Goal: Information Seeking & Learning: Learn about a topic

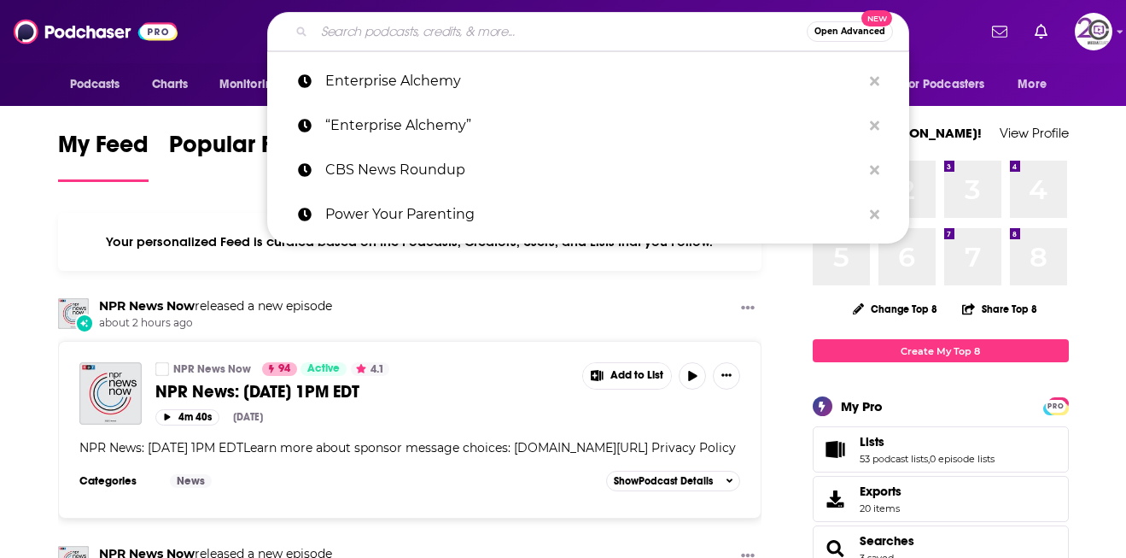
click at [404, 38] on input "Search podcasts, credits, & more..." at bounding box center [560, 31] width 493 height 27
paste input "Faces of Digital Health"
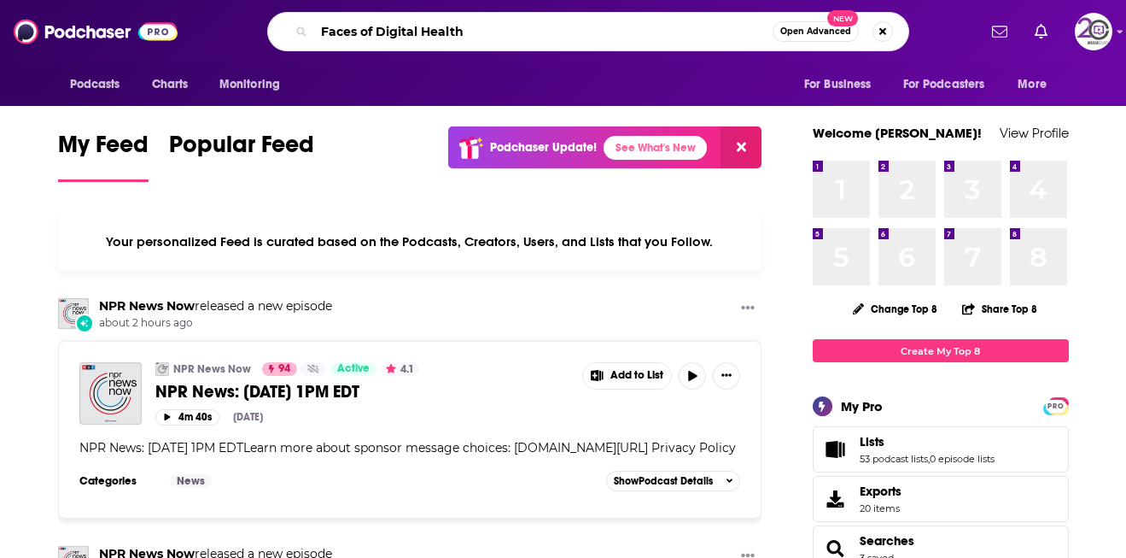
type input "Faces of Digital Health"
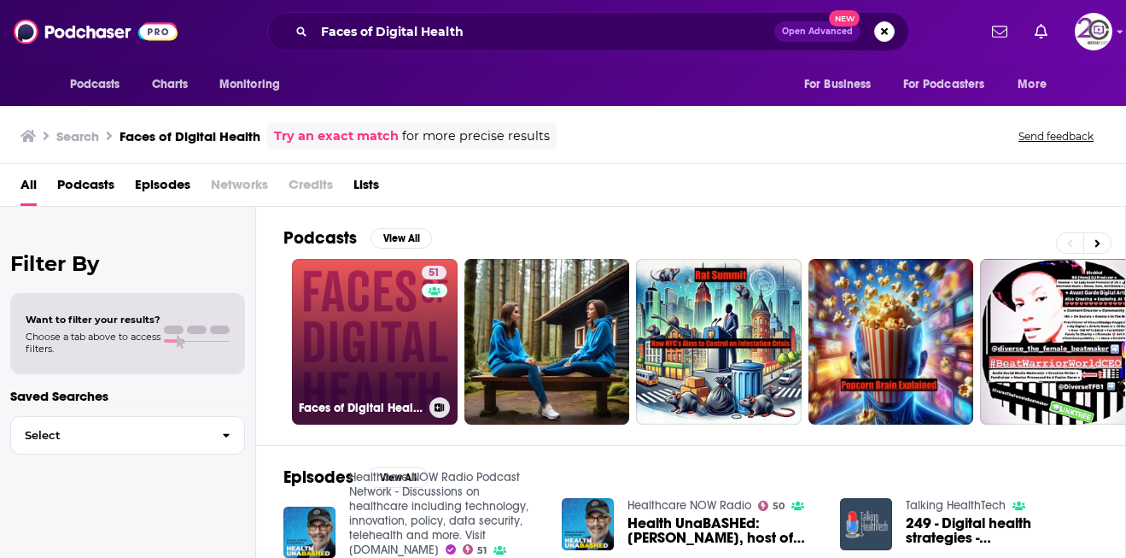
click at [404, 422] on link "51 Faces of Digital Health" at bounding box center [375, 342] width 166 height 166
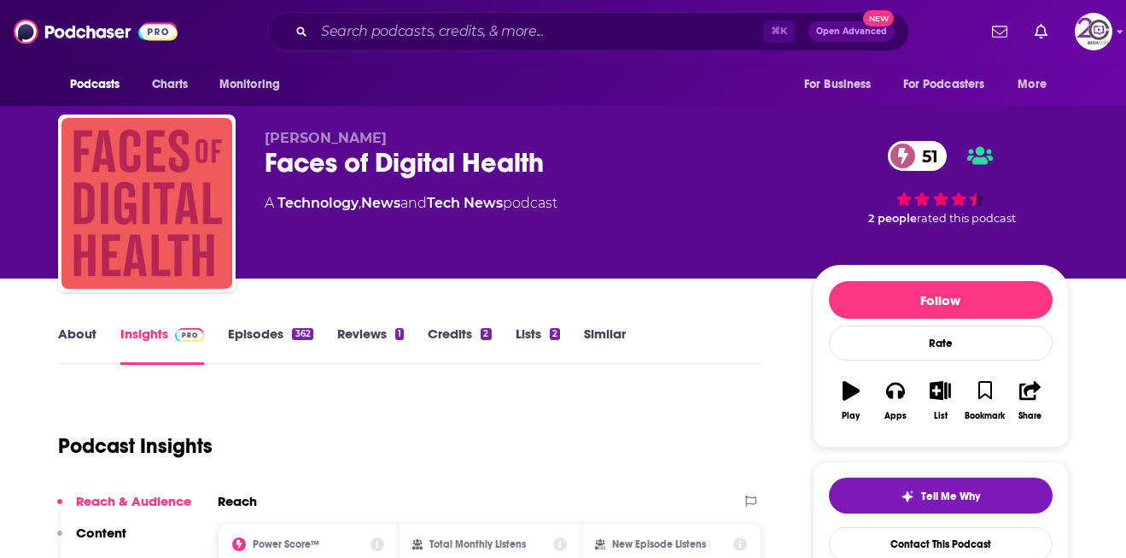
click at [435, 14] on div "⌘ K Open Advanced New" at bounding box center [588, 31] width 642 height 39
click at [435, 38] on input "Search podcasts, credits, & more..." at bounding box center [538, 31] width 449 height 27
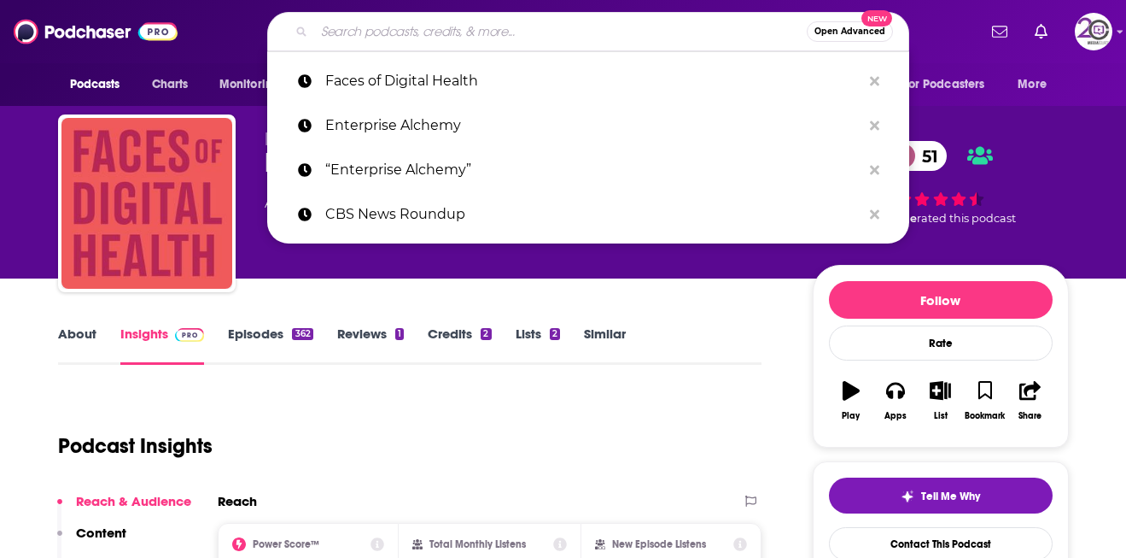
paste input "The Curbsiders"
type input "The Curbsiders"
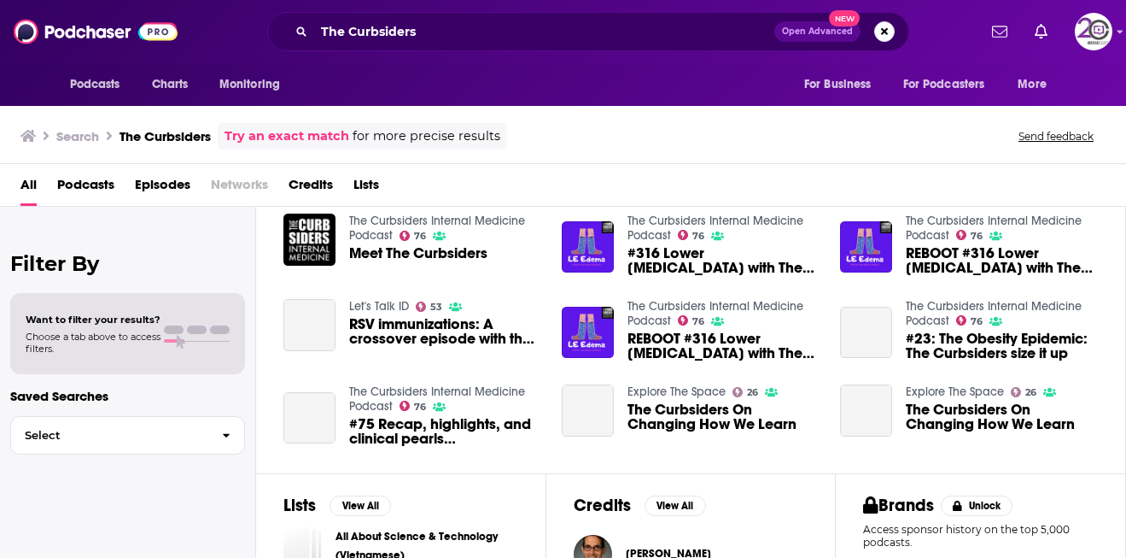
scroll to position [288, 0]
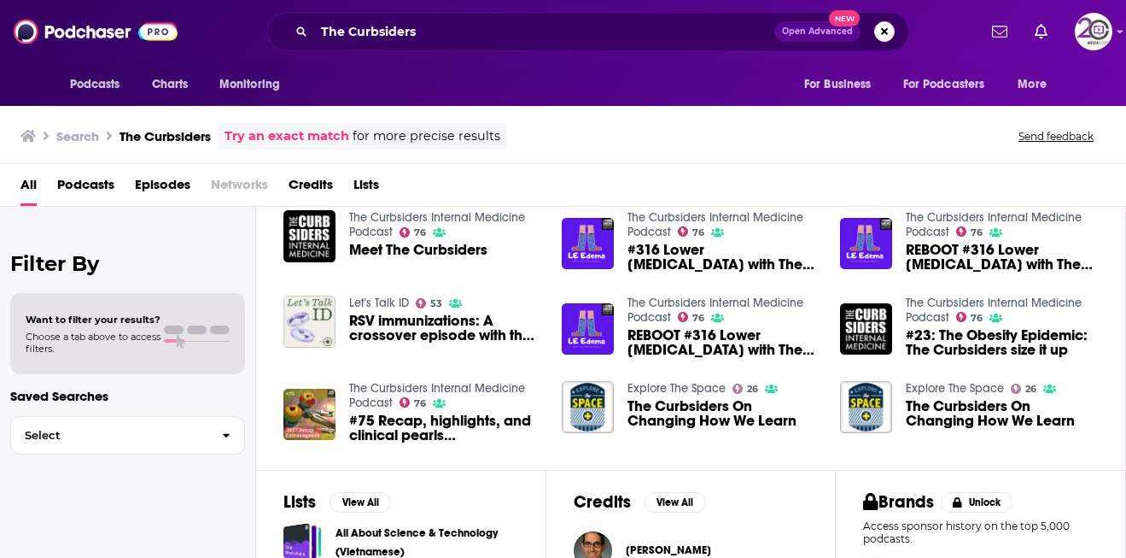
click at [451, 247] on span "Meet The Curbsiders" at bounding box center [418, 249] width 138 height 15
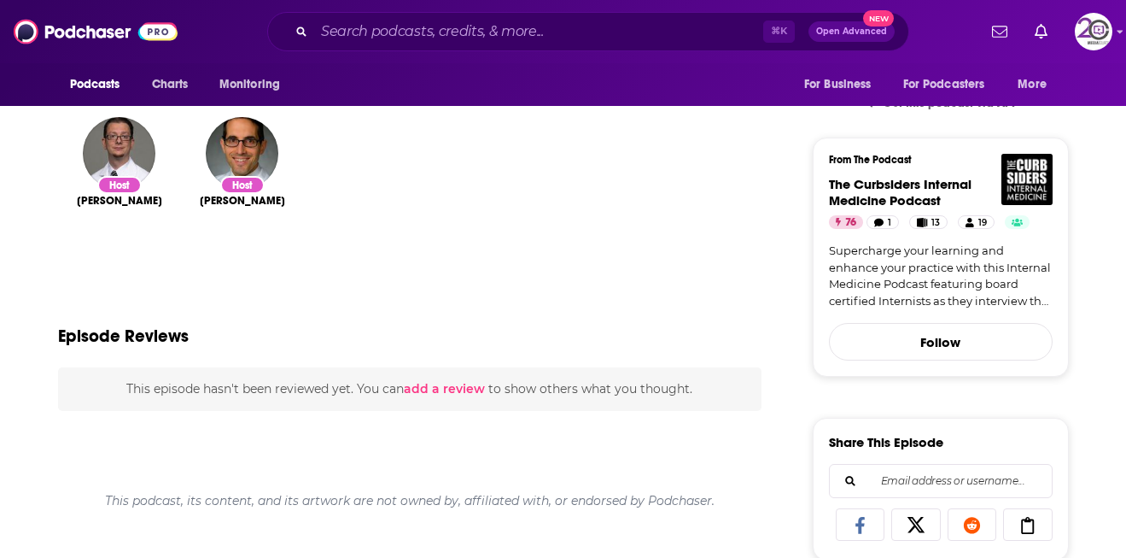
scroll to position [124, 0]
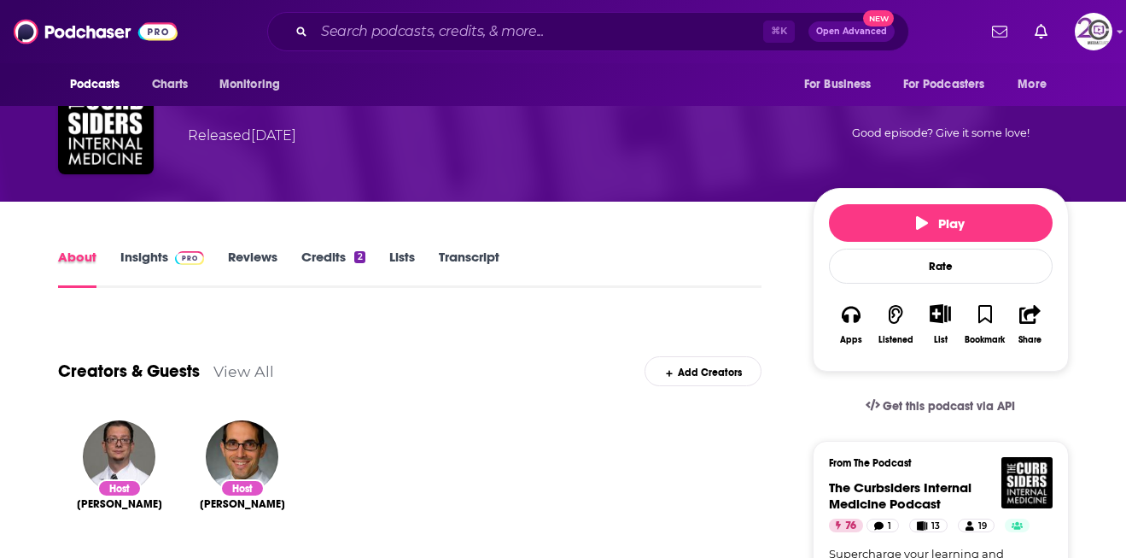
click at [116, 259] on div "About" at bounding box center [89, 267] width 62 height 39
click at [130, 260] on link "Insights" at bounding box center [162, 267] width 85 height 39
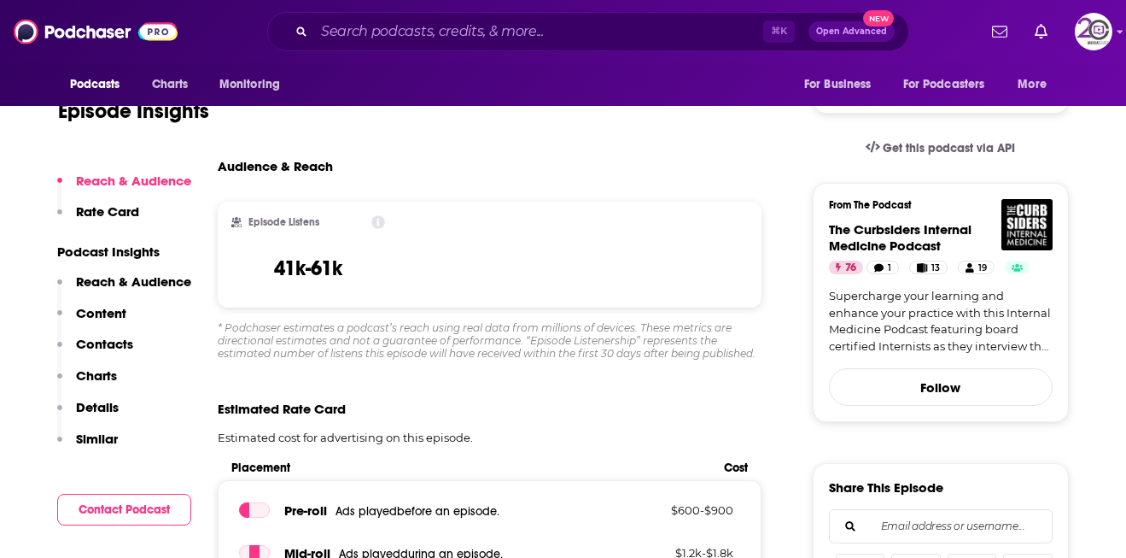
scroll to position [383, 0]
click at [392, 20] on input "Search podcasts, credits, & more..." at bounding box center [538, 31] width 449 height 27
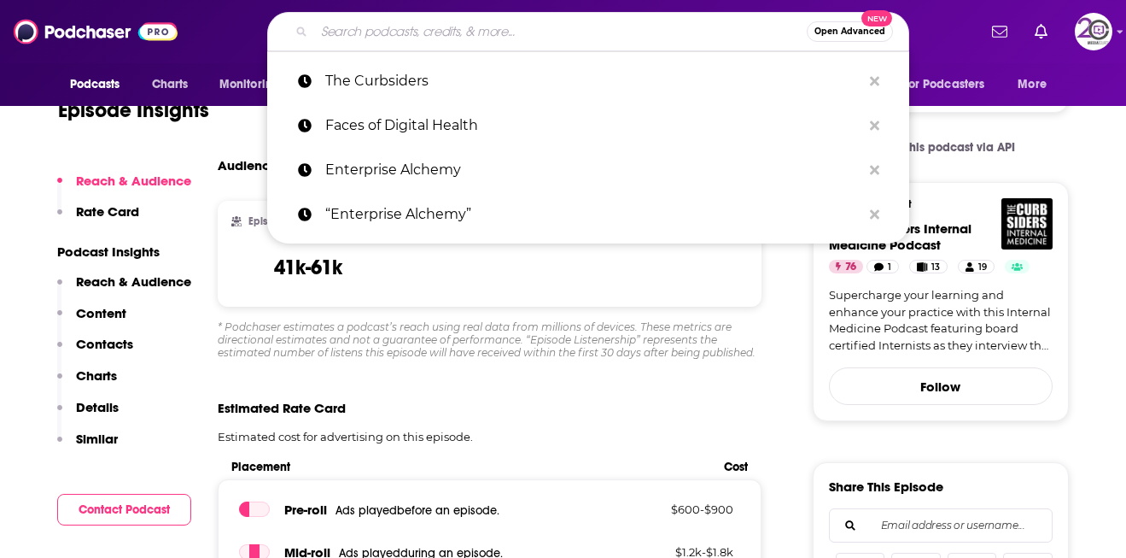
paste input "The Drive – [PERSON_NAME], M.D."
type input "The Drive – [PERSON_NAME], M.D."
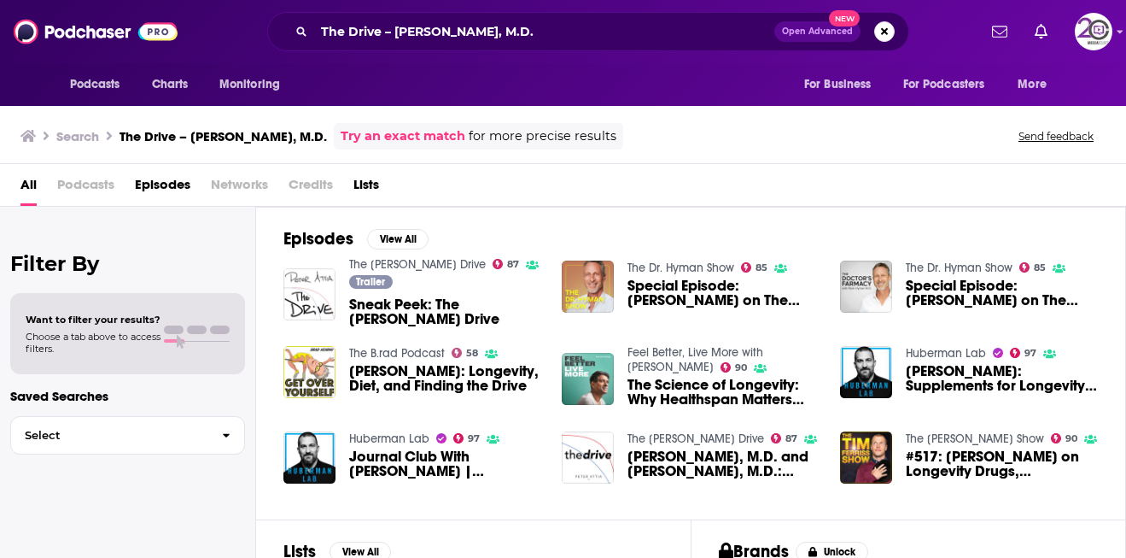
scroll to position [3, 0]
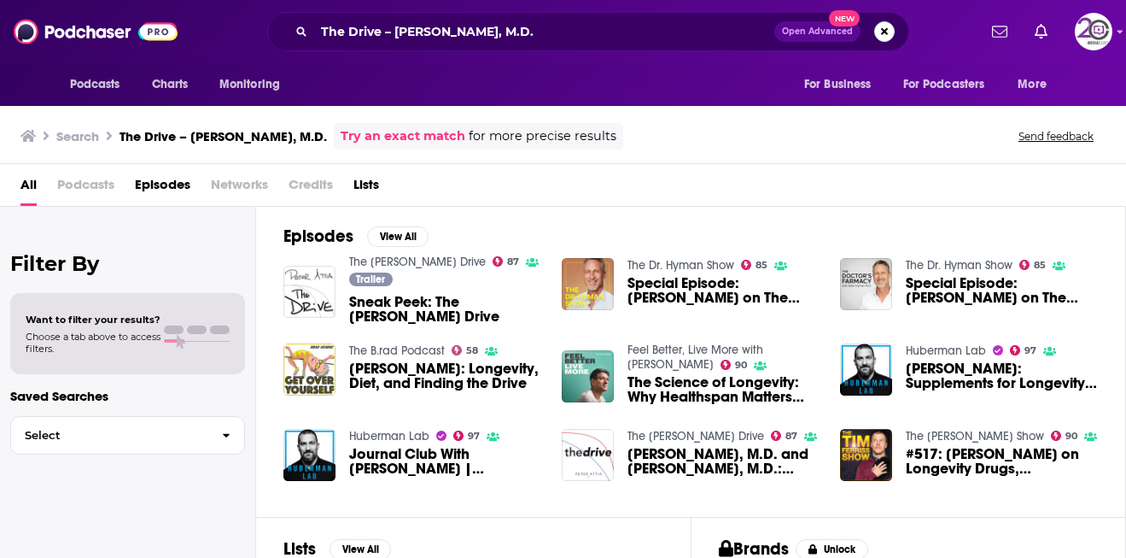
click at [414, 260] on link "The [PERSON_NAME] Drive" at bounding box center [417, 261] width 137 height 15
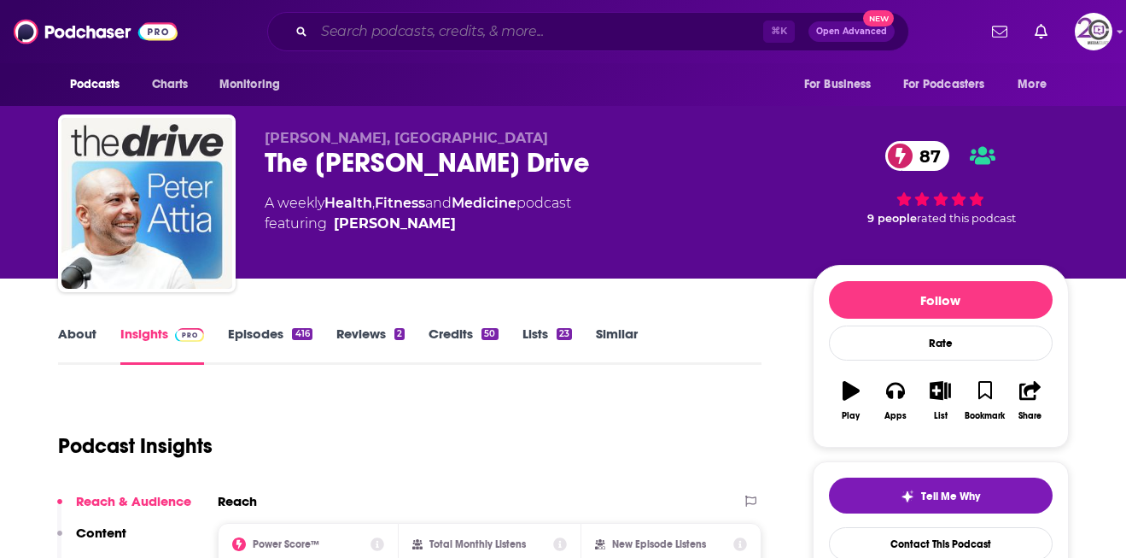
click at [527, 23] on input "Search podcasts, credits, & more..." at bounding box center [538, 31] width 449 height 27
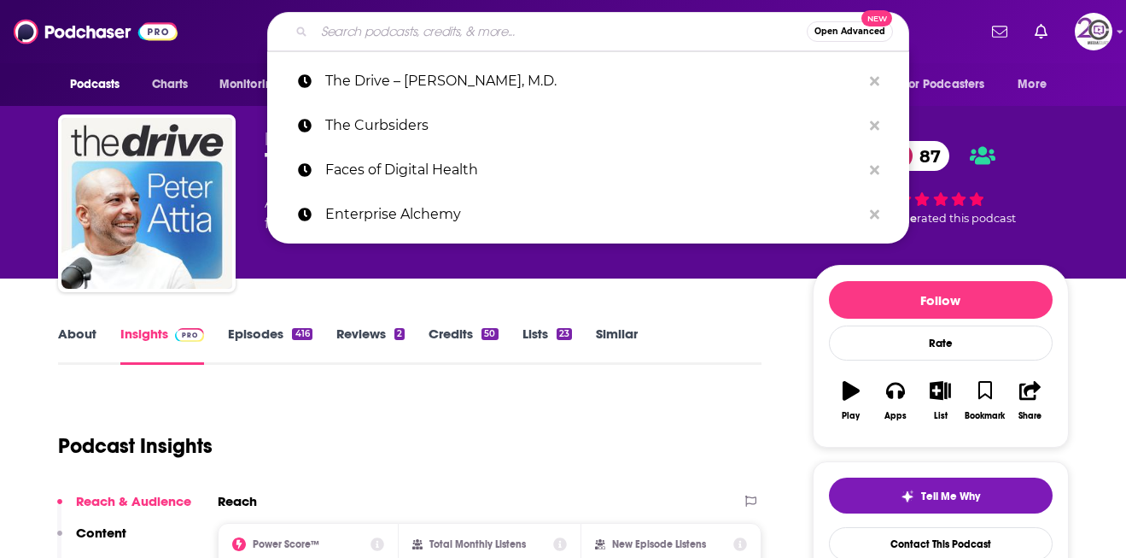
paste input "The Doctor’s Farmacy"
type input "The Doctor’s Farmacy"
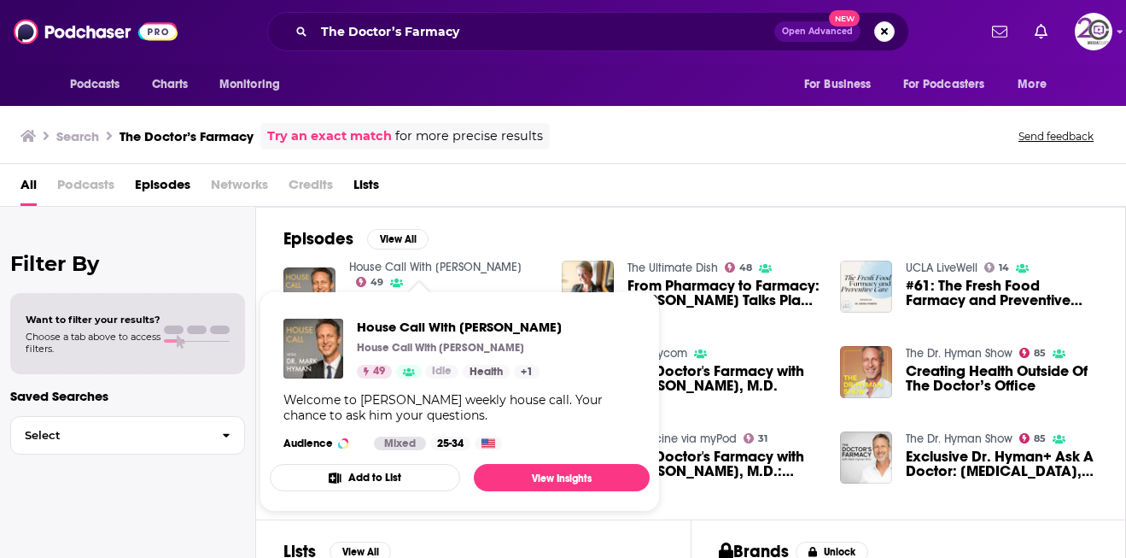
click at [393, 269] on link "House Call With [PERSON_NAME]" at bounding box center [435, 267] width 172 height 15
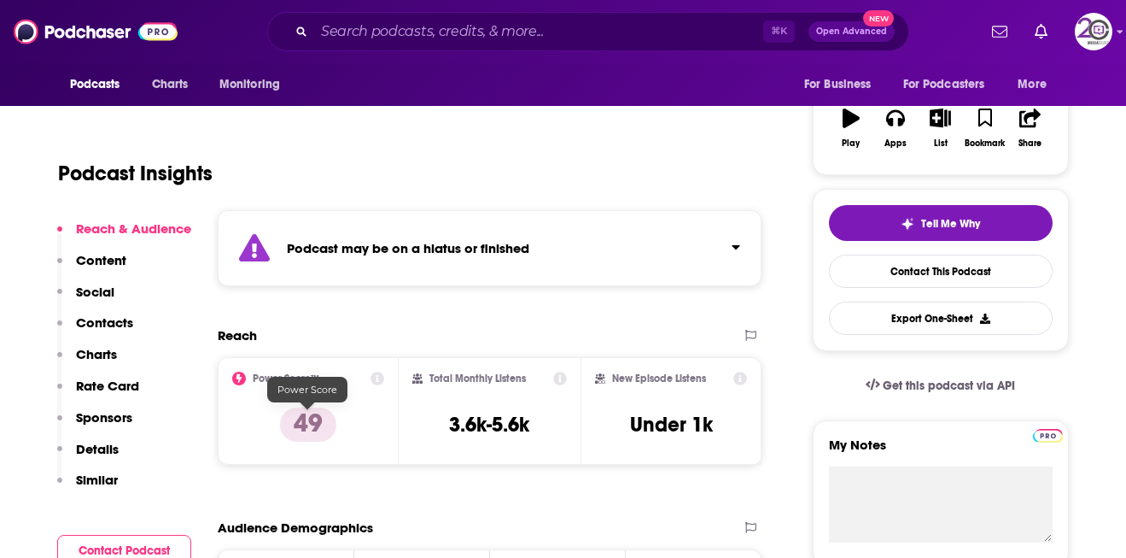
scroll to position [272, 0]
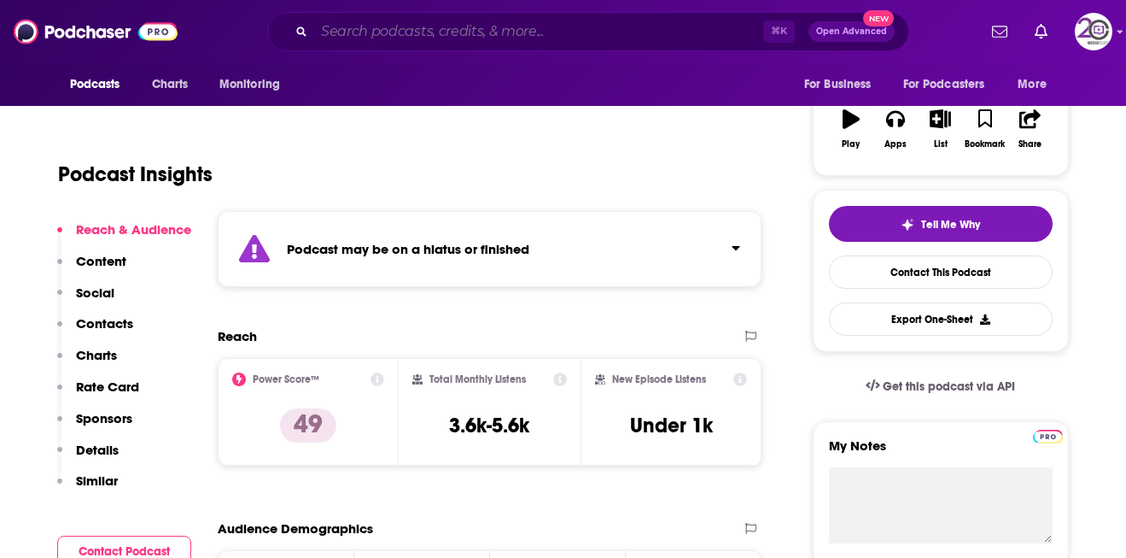
click at [424, 38] on input "Search podcasts, credits, & more..." at bounding box center [538, 31] width 449 height 27
paste input "The Lancet Voice"
type input "The Lancet Voice"
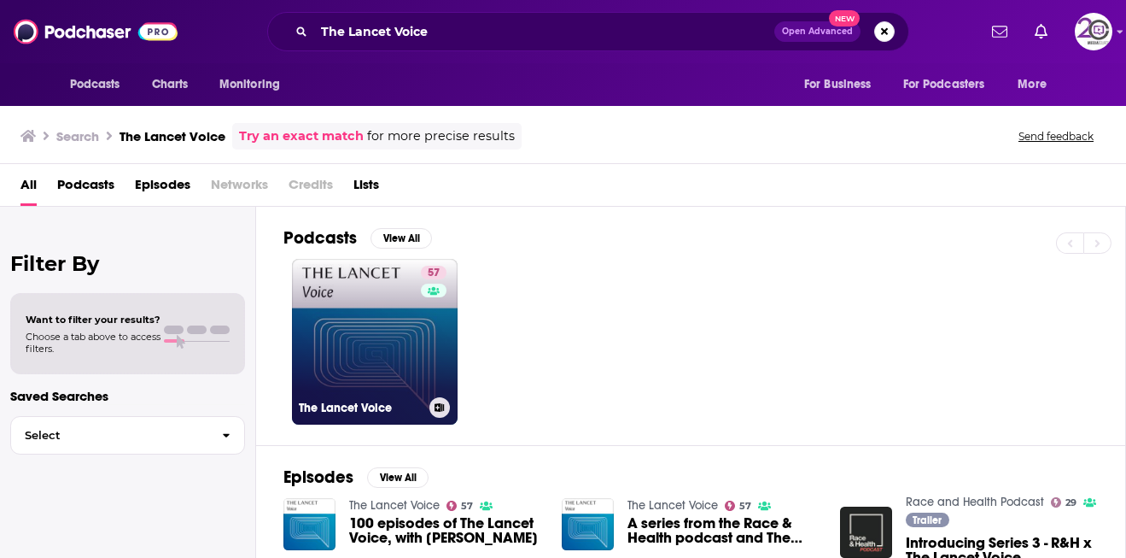
click at [379, 293] on link "57 The Lancet Voice" at bounding box center [375, 342] width 166 height 166
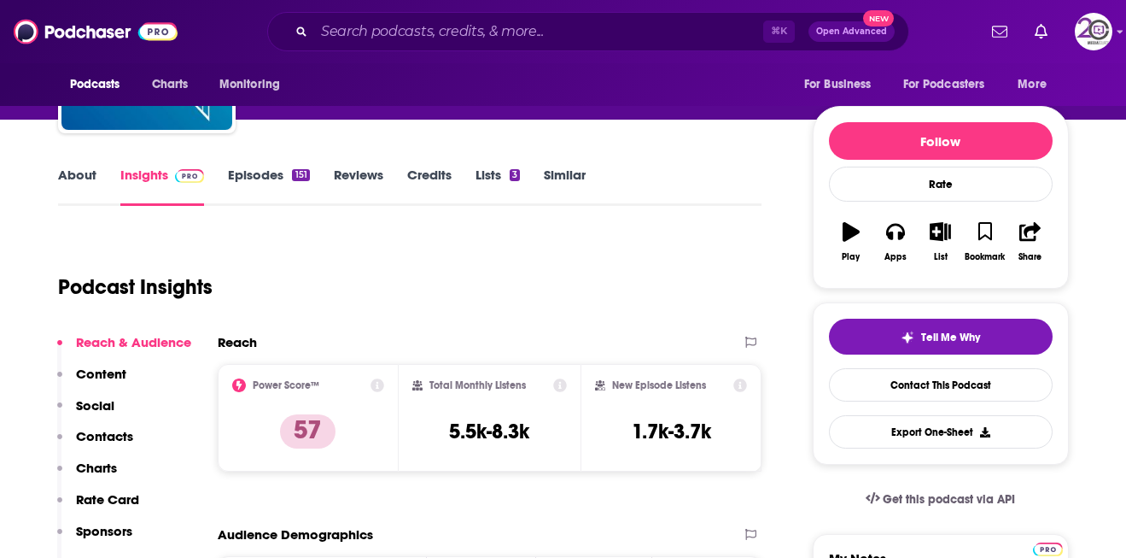
scroll to position [232, 0]
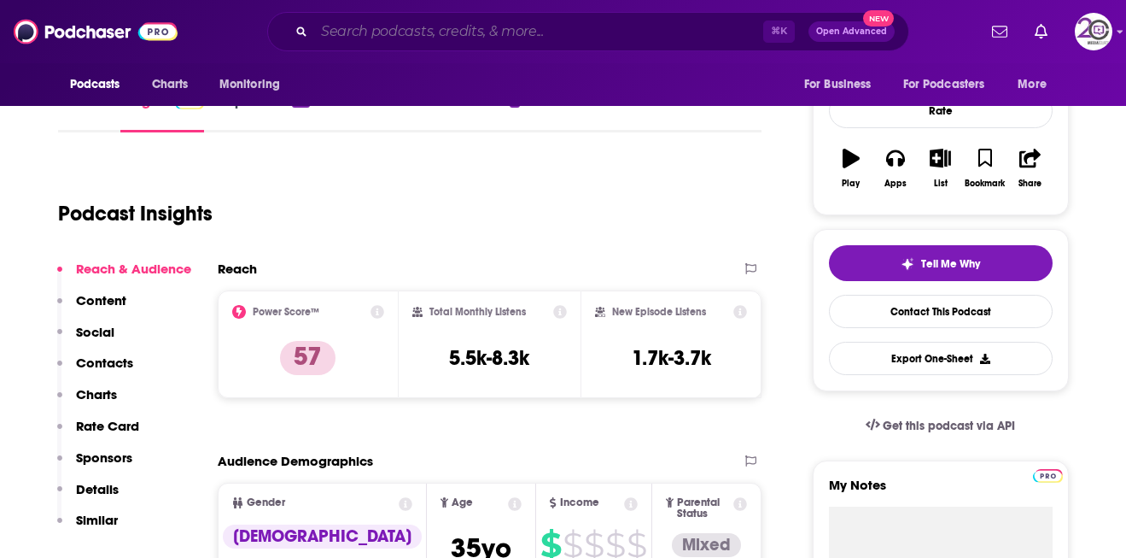
click at [383, 25] on input "Search podcasts, credits, & more..." at bounding box center [538, 31] width 449 height 27
paste input "Digital Health [DATE] Podcast"
type input "Digital Health [DATE] Podcast"
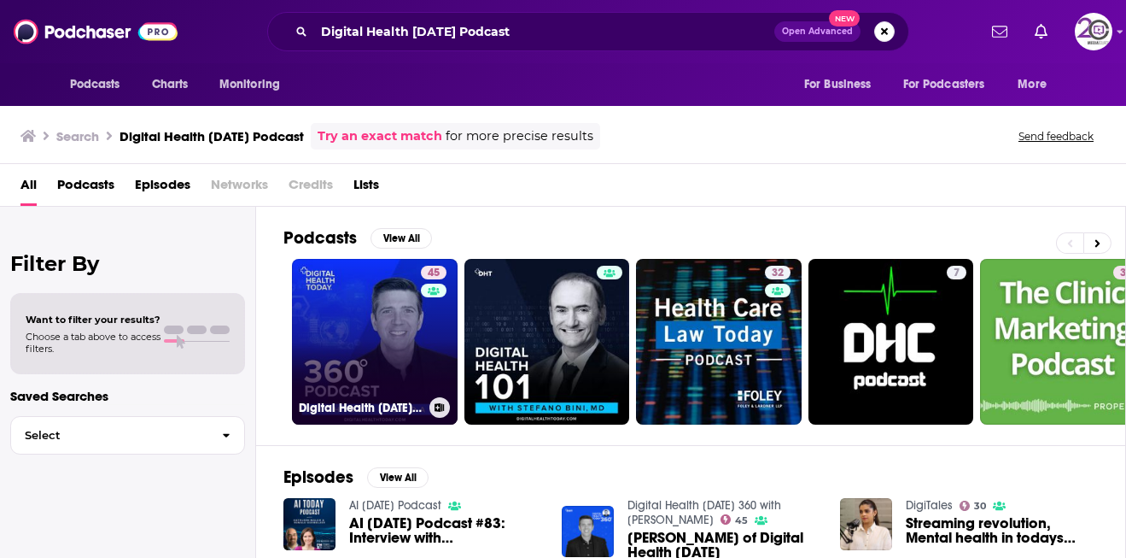
click at [400, 295] on link "45 Digital Health [DATE] 360 with [PERSON_NAME]" at bounding box center [375, 342] width 166 height 166
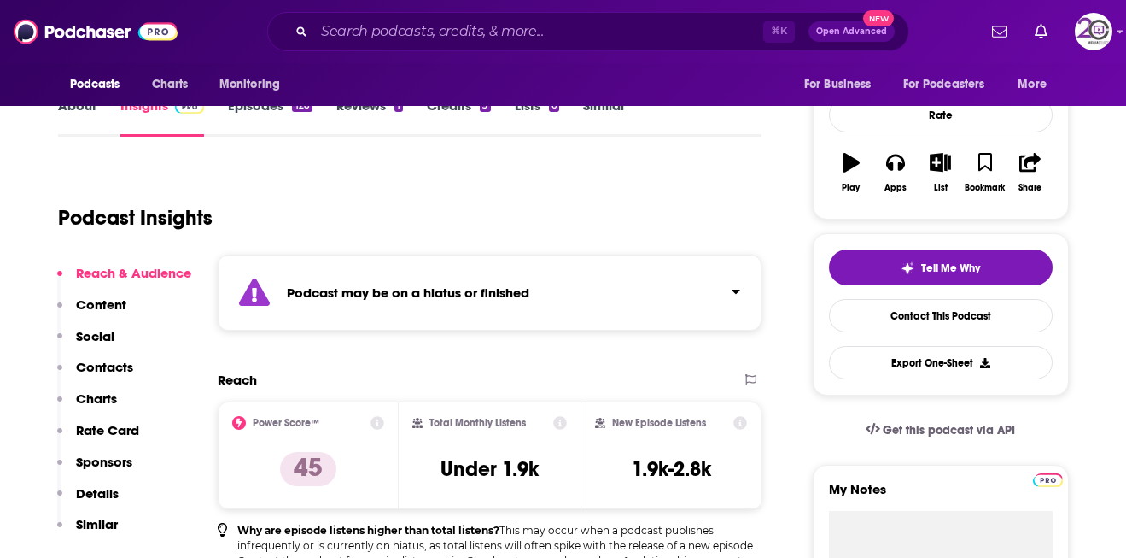
scroll to position [243, 0]
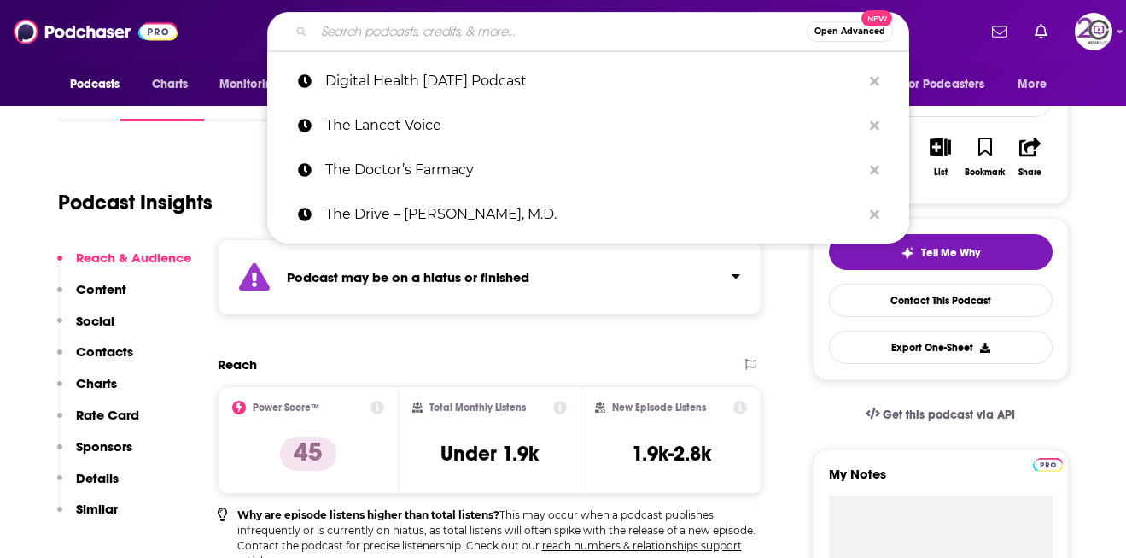
click at [371, 25] on input "Search podcasts, credits, & more..." at bounding box center [560, 31] width 493 height 27
paste input "The Rich Roll Podcast"
type input "The Rich Roll Podcast"
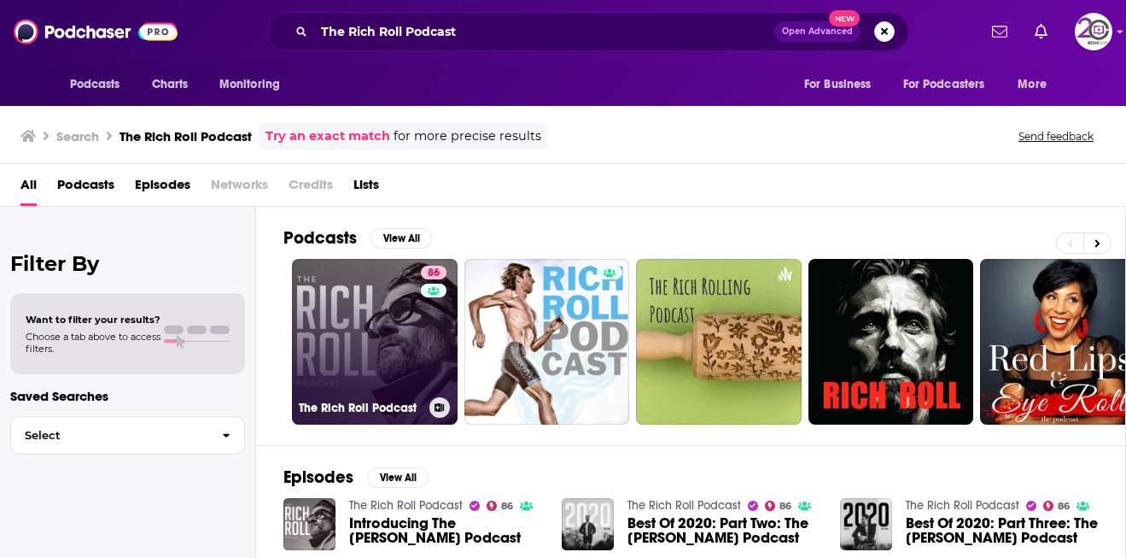
click at [409, 348] on link "86 The [PERSON_NAME] Podcast" at bounding box center [375, 342] width 166 height 166
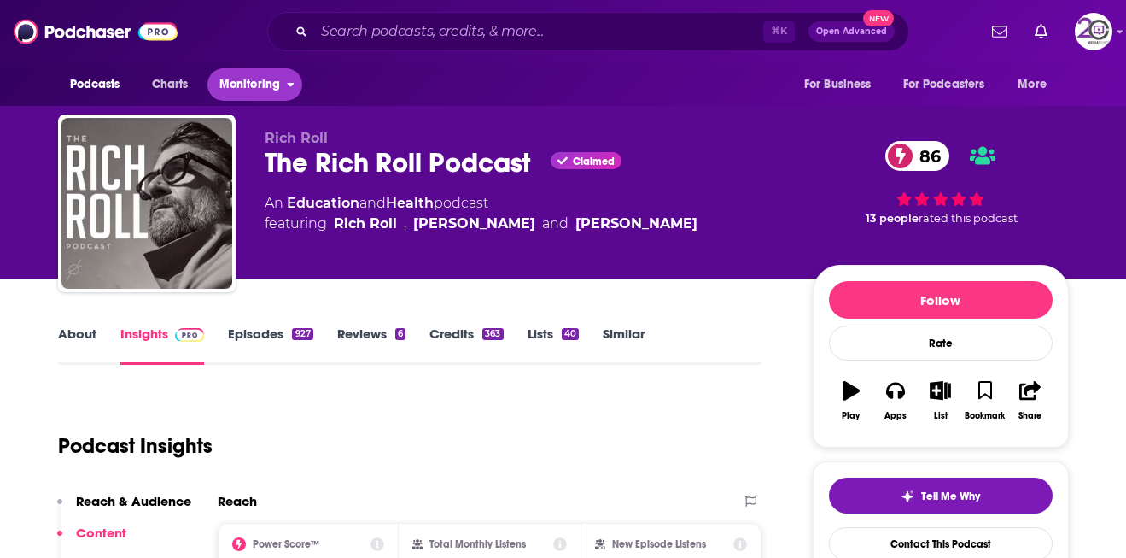
click at [246, 86] on span "Monitoring" at bounding box center [249, 85] width 61 height 24
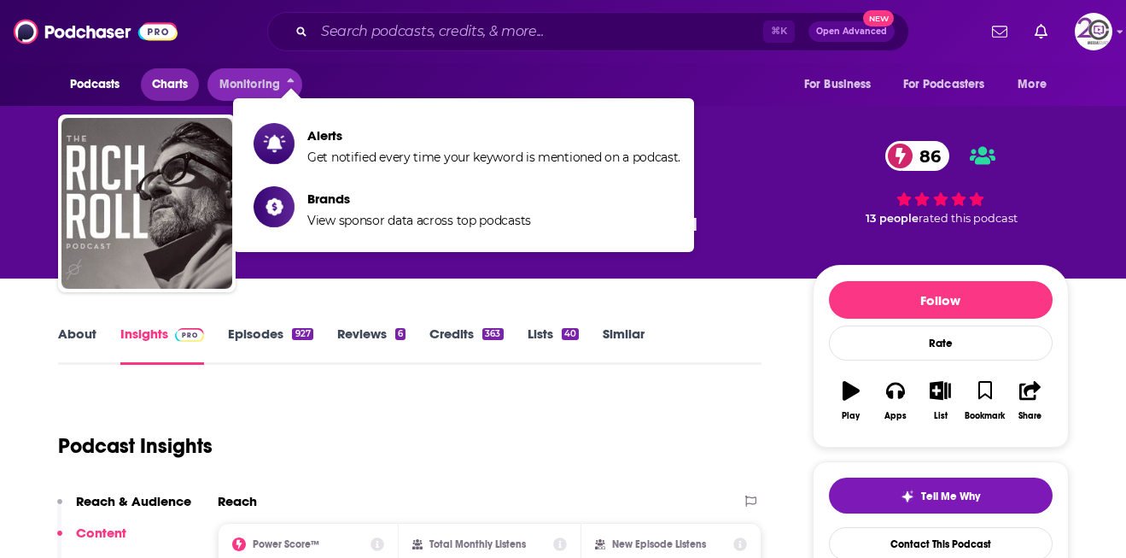
click at [170, 78] on span "Charts" at bounding box center [170, 85] width 37 height 24
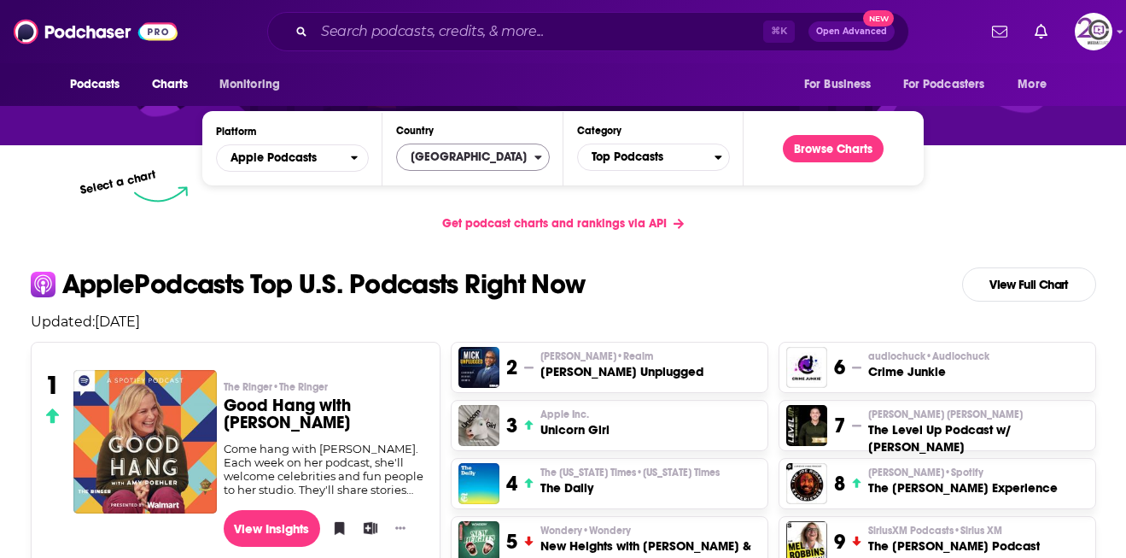
scroll to position [254, 0]
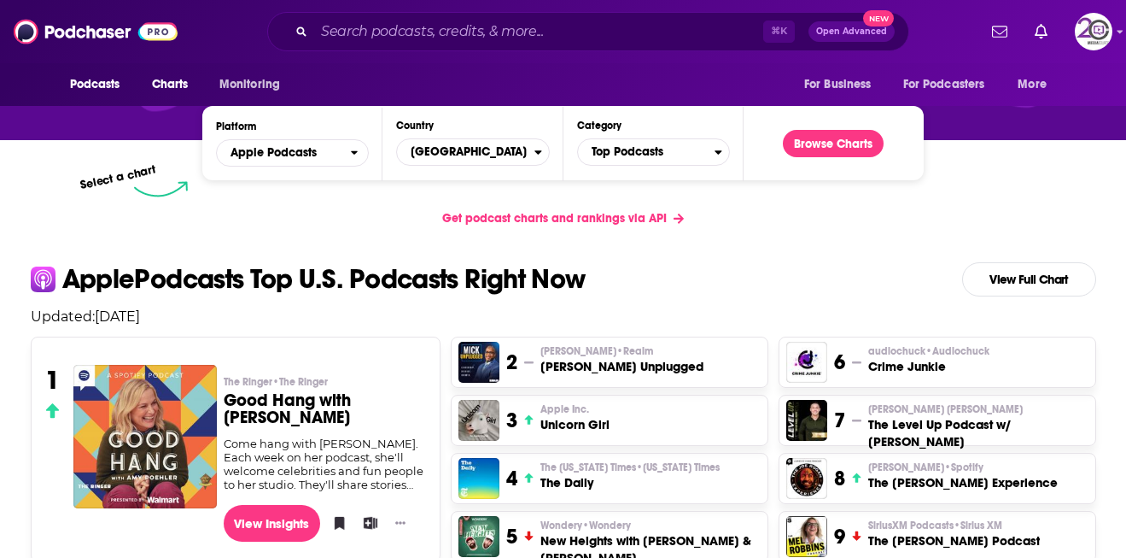
click at [681, 172] on div "Platform Apple Podcasts Country [GEOGRAPHIC_DATA] Category Top Podcasts Browse …" at bounding box center [562, 143] width 721 height 74
click at [681, 155] on span "Top Podcasts" at bounding box center [646, 151] width 137 height 29
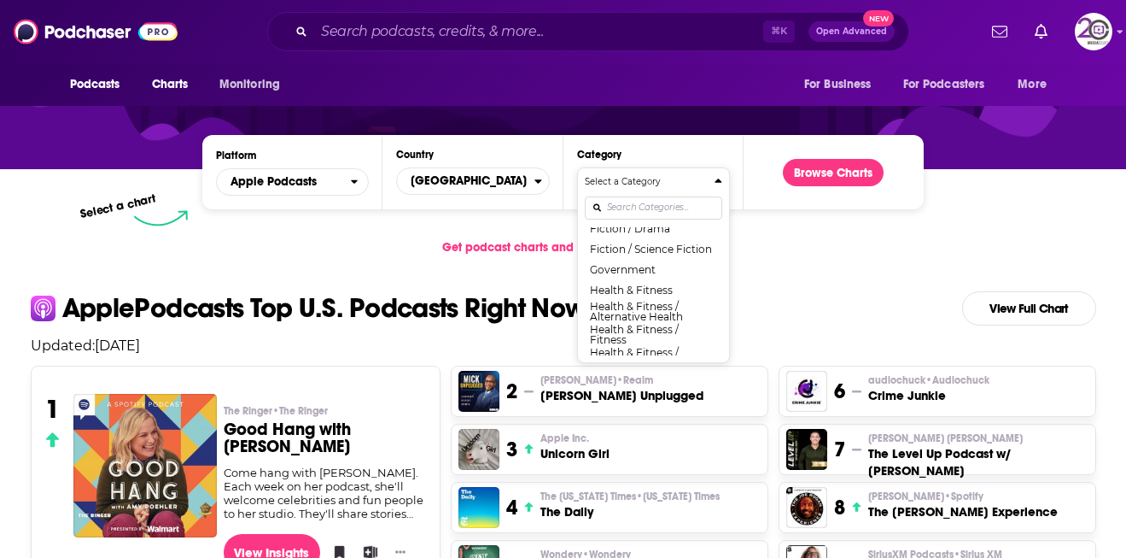
scroll to position [549, 0]
click at [659, 292] on button "Health & Fitness" at bounding box center [653, 293] width 137 height 20
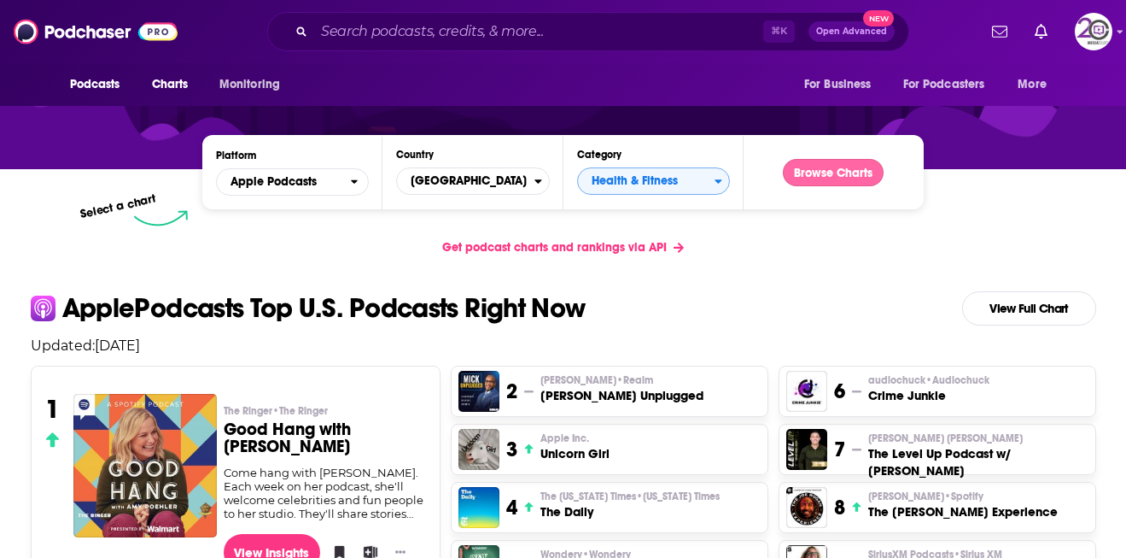
click at [796, 169] on button "Browse Charts" at bounding box center [833, 172] width 101 height 27
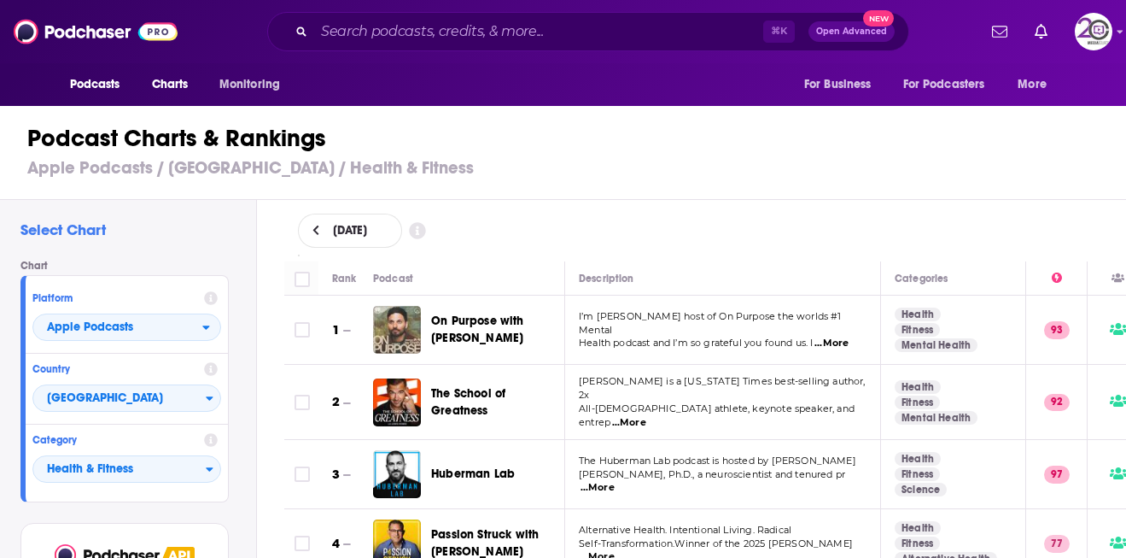
click at [476, 61] on div "Podcasts Charts Monitoring ⌘ K Open Advanced New For Business For Podcasters Mo…" at bounding box center [563, 31] width 1126 height 63
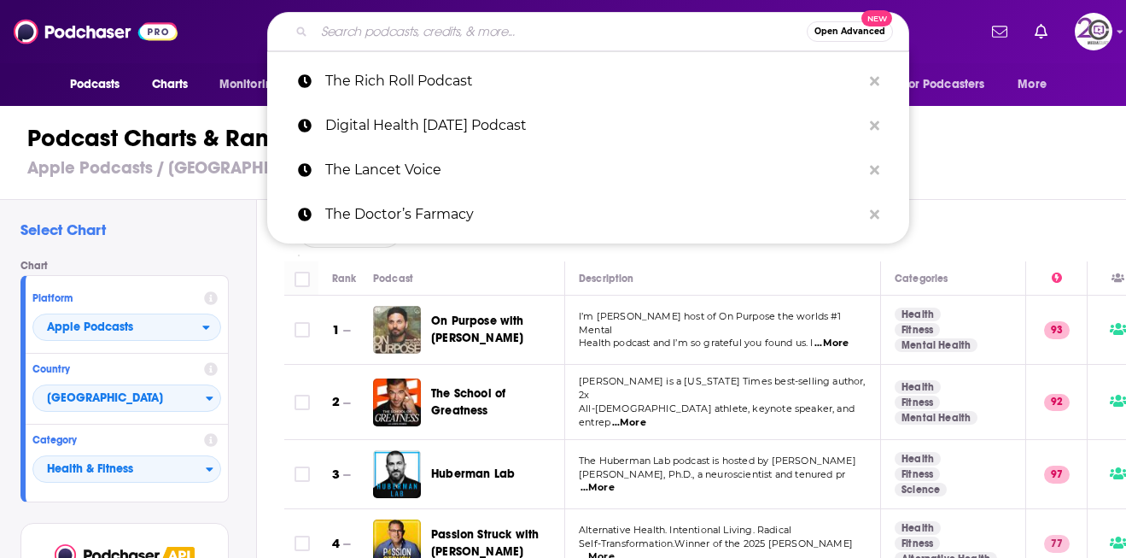
click at [476, 44] on input "Search podcasts, credits, & more..." at bounding box center [560, 31] width 493 height 27
paste input "[PERSON_NAME] Talks Health"
type input "[PERSON_NAME] Talks Health"
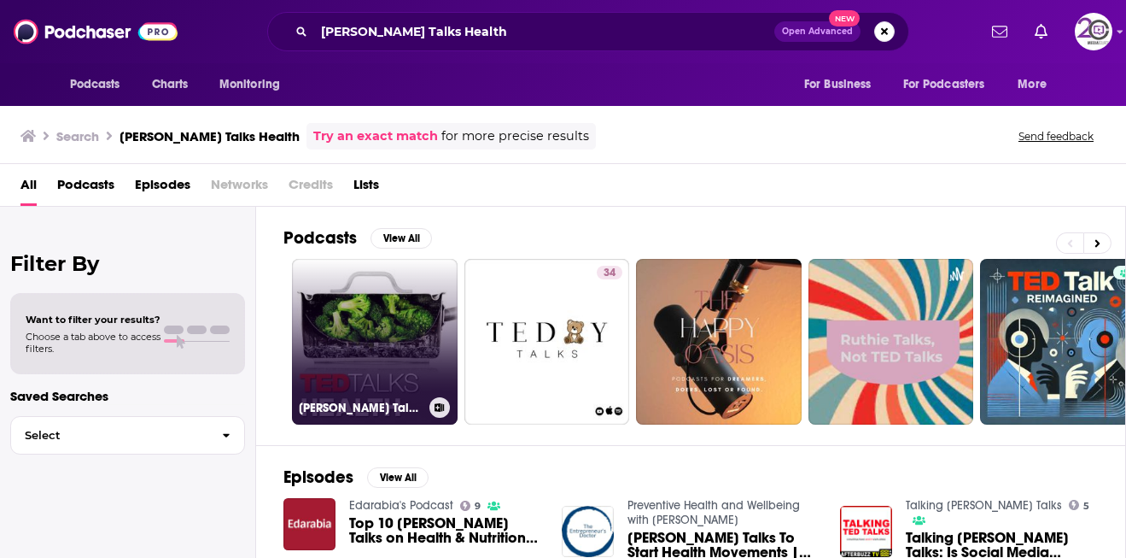
click at [391, 301] on link "[PERSON_NAME] Talks Health" at bounding box center [375, 342] width 166 height 166
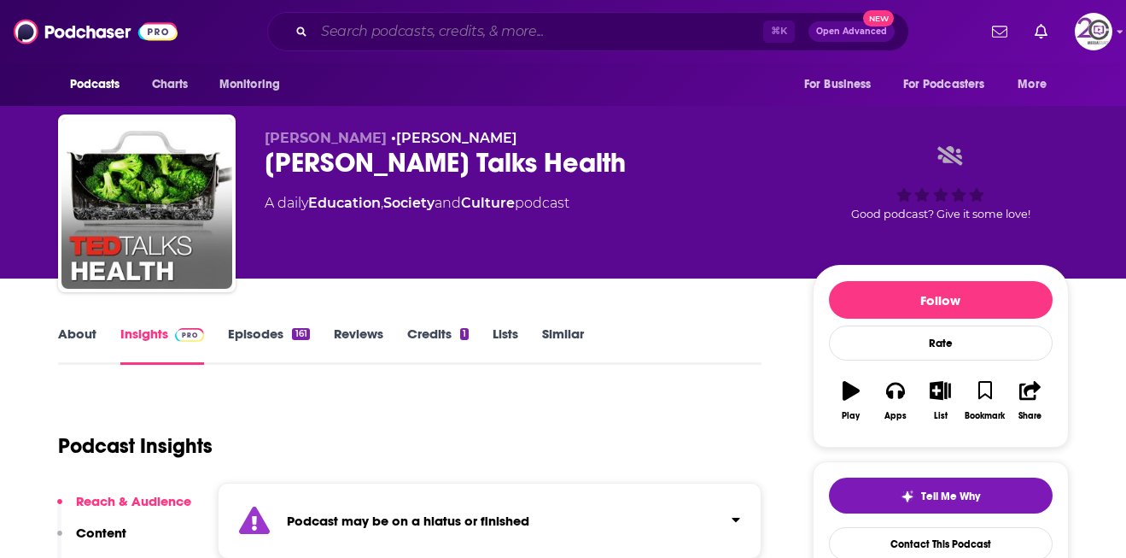
click at [511, 28] on input "Search podcasts, credits, & more..." at bounding box center [538, 31] width 449 height 27
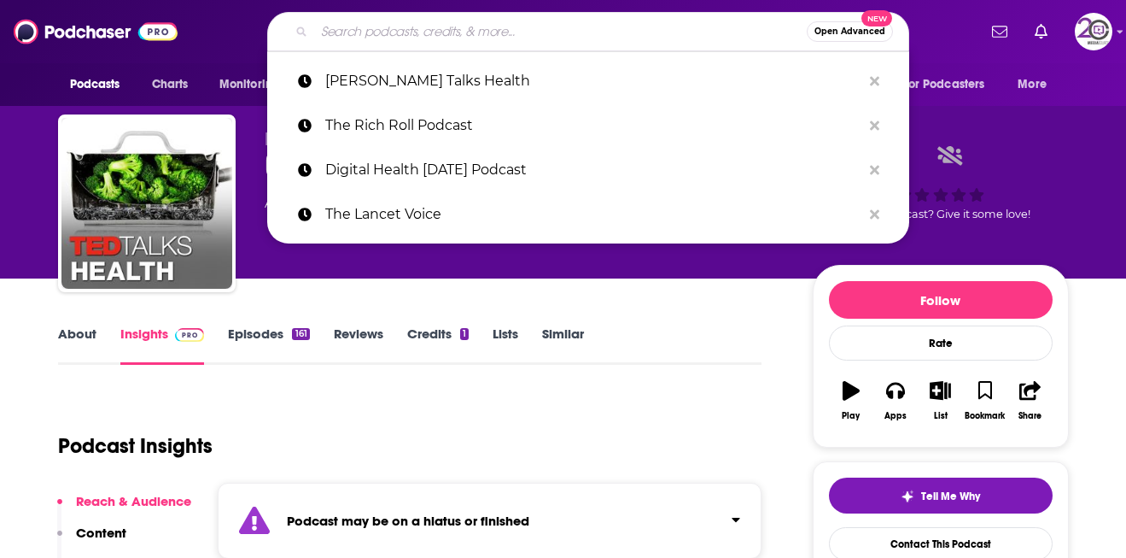
paste input "Bulletproof Radio"
type input "Bulletproof Radio"
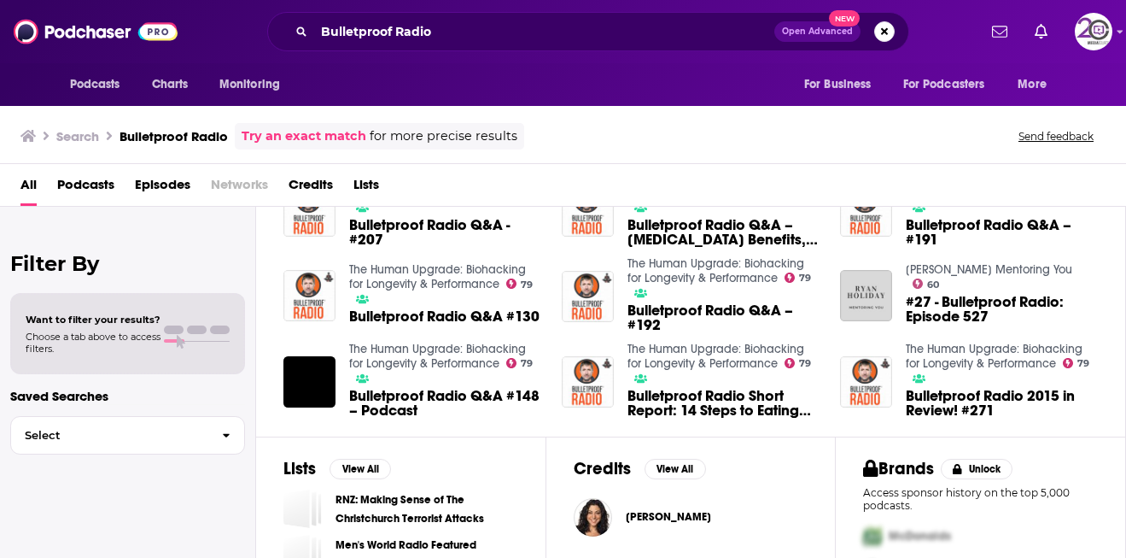
scroll to position [391, 0]
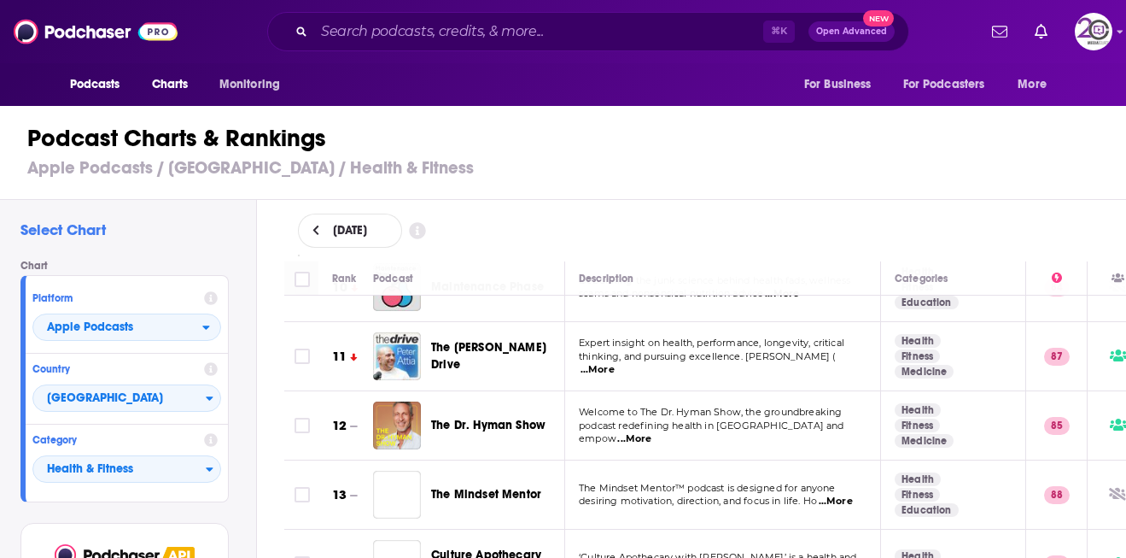
scroll to position [699, 0]
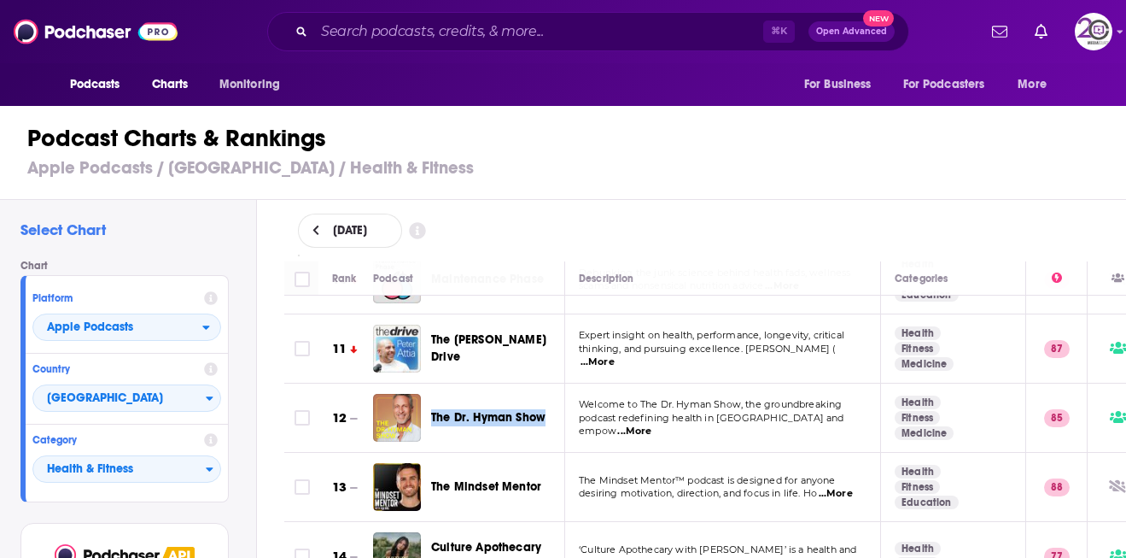
drag, startPoint x: 549, startPoint y: 412, endPoint x: 429, endPoint y: 413, distance: 119.6
click at [429, 413] on div "The Dr. Hyman Show" at bounding box center [476, 418] width 207 height 48
copy span "The Dr. Hyman Show"
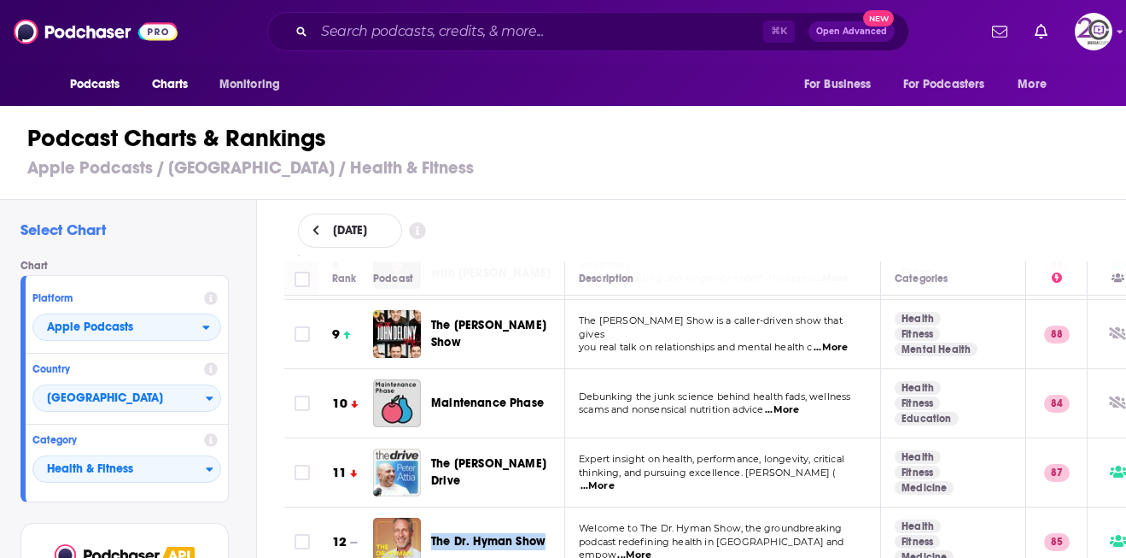
scroll to position [571, 0]
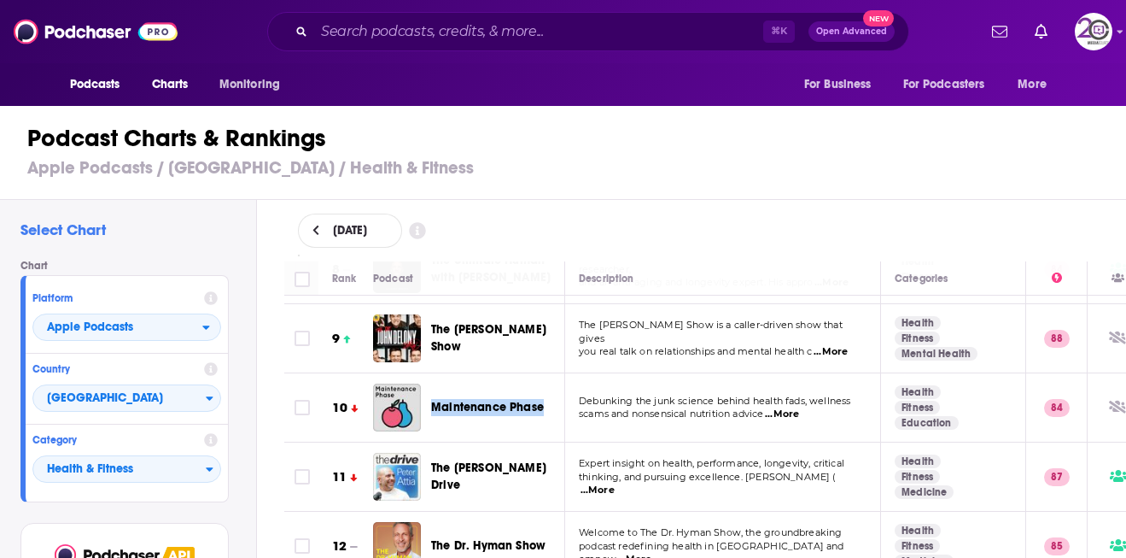
drag, startPoint x: 549, startPoint y: 402, endPoint x: 426, endPoint y: 403, distance: 123.0
click at [426, 403] on div "Maintenance Phase" at bounding box center [476, 407] width 207 height 48
copy span "Maintenance Phase"
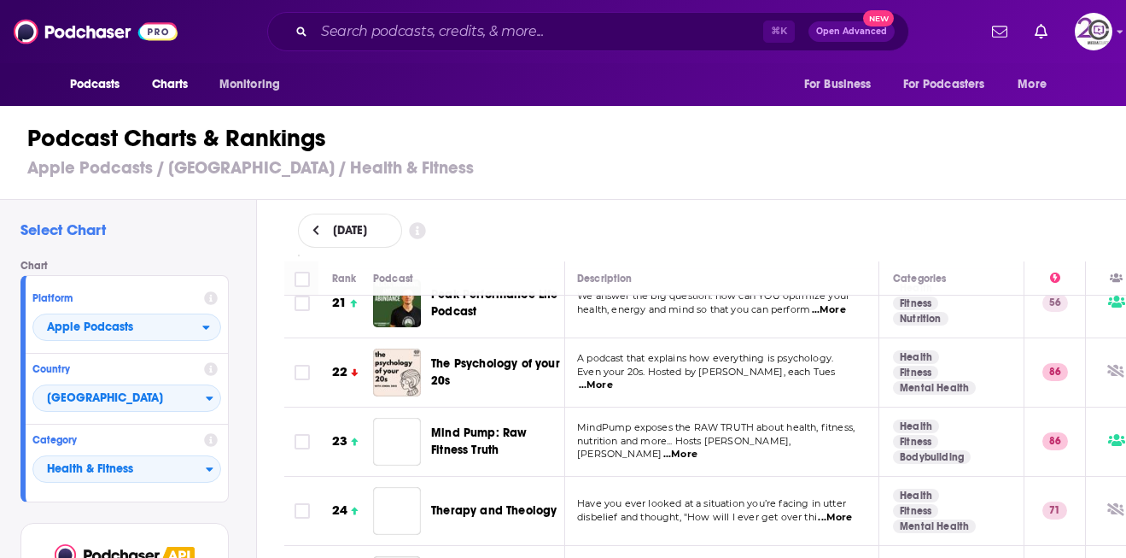
scroll to position [1460, 2]
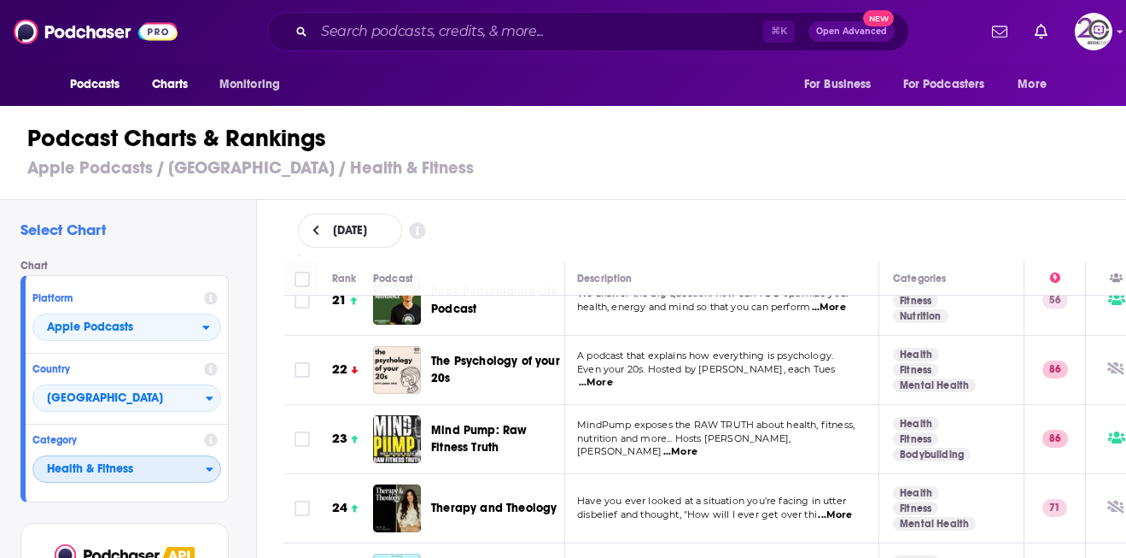
click at [175, 476] on span "Health & Fitness" at bounding box center [119, 469] width 172 height 29
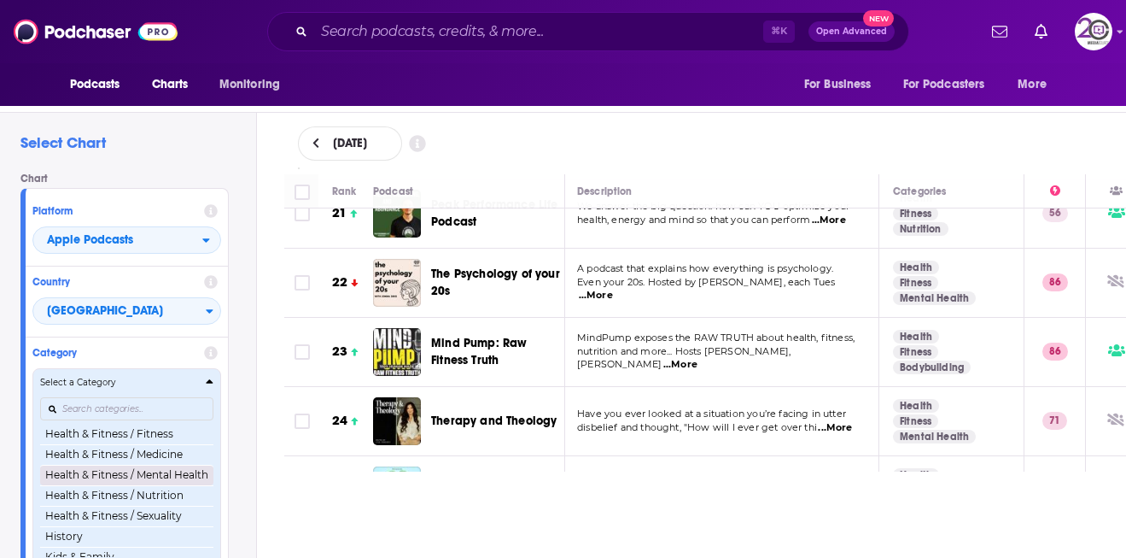
scroll to position [648, 0]
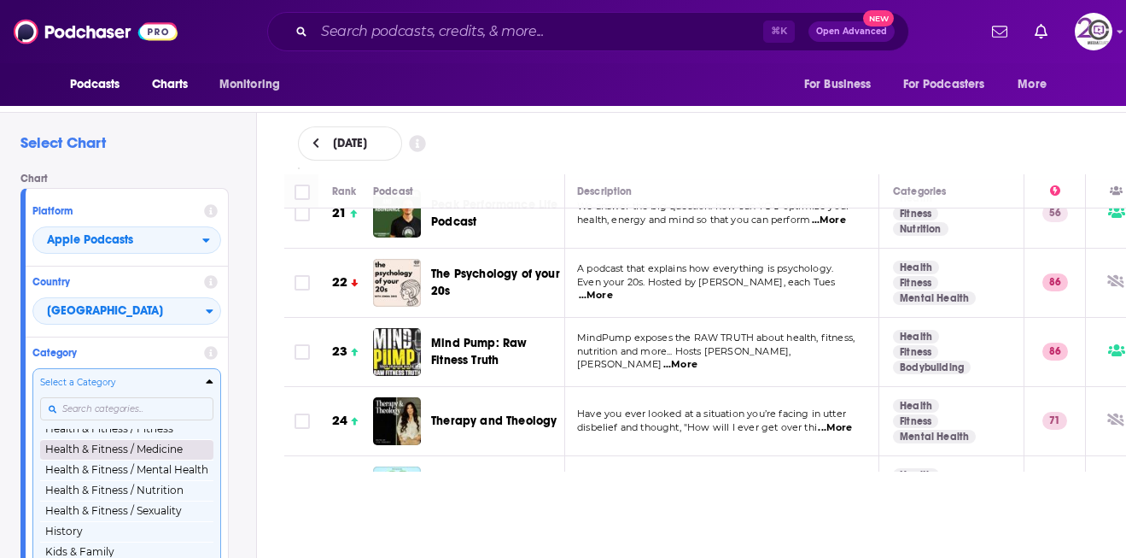
click at [162, 449] on button "Health & Fitness / Medicine" at bounding box center [126, 449] width 173 height 20
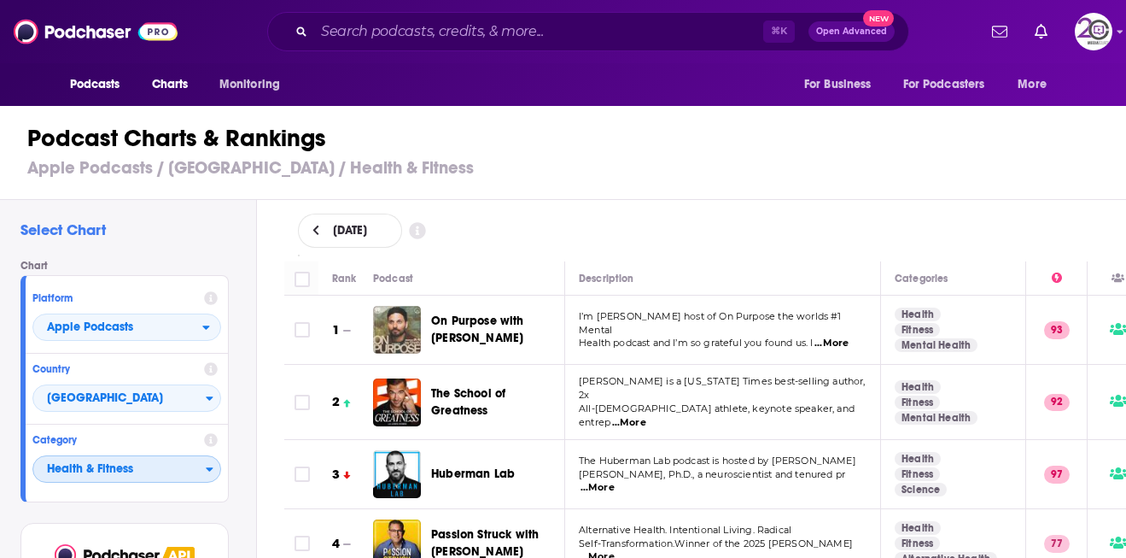
click at [123, 463] on span "Health & Fitness" at bounding box center [119, 469] width 172 height 29
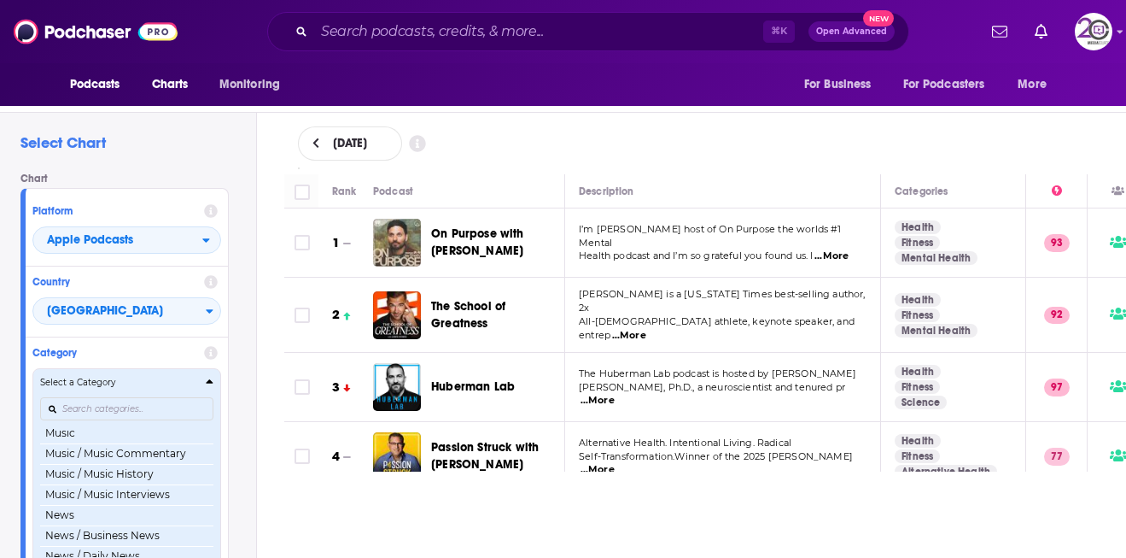
scroll to position [1057, 0]
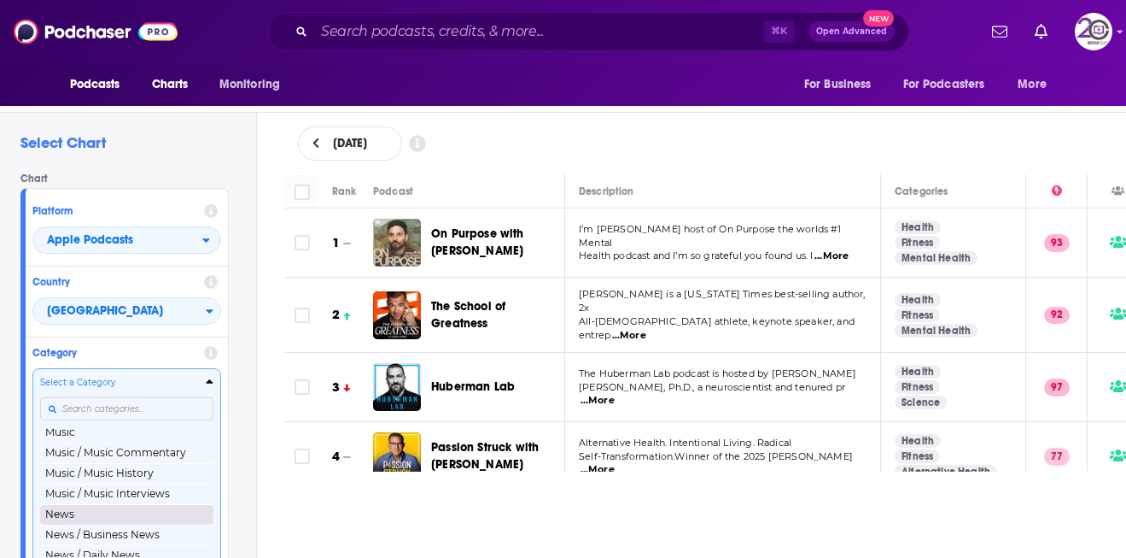
click at [143, 516] on button "News" at bounding box center [126, 514] width 173 height 20
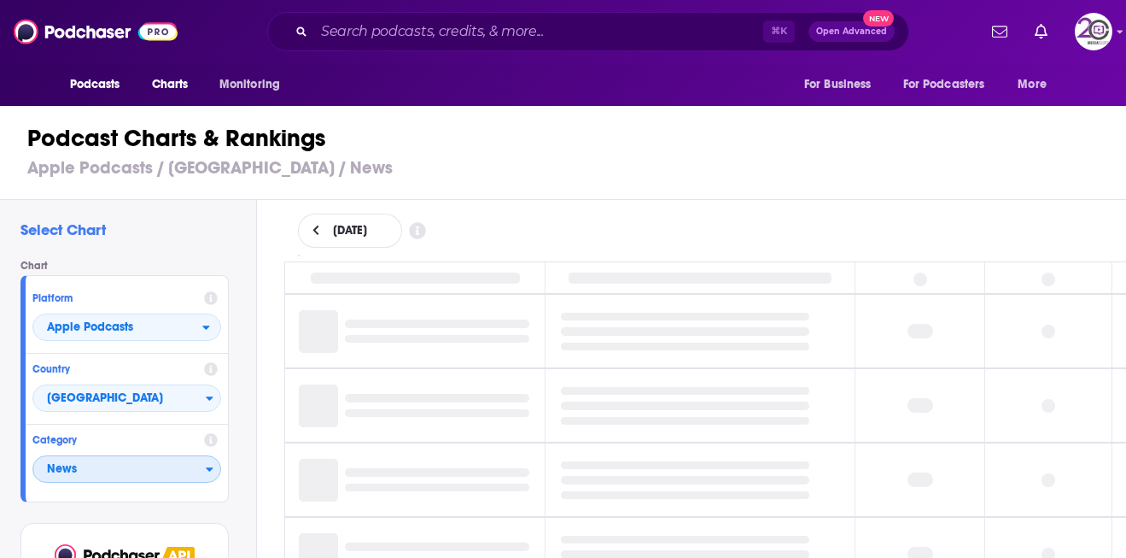
click at [135, 464] on span "News" at bounding box center [119, 469] width 172 height 29
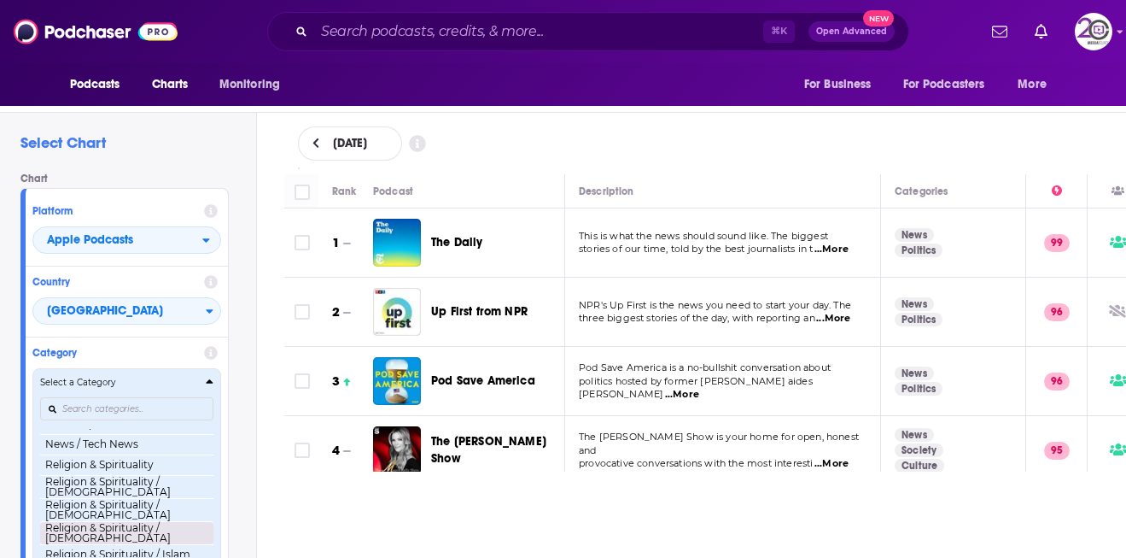
scroll to position [1238, 0]
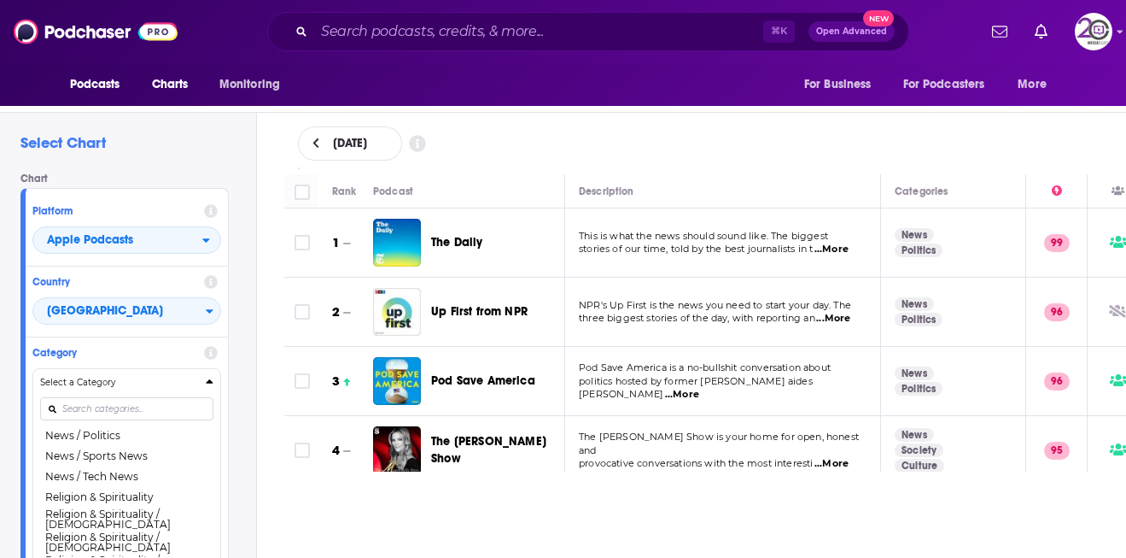
click at [635, 147] on div "[DATE]" at bounding box center [705, 143] width 815 height 34
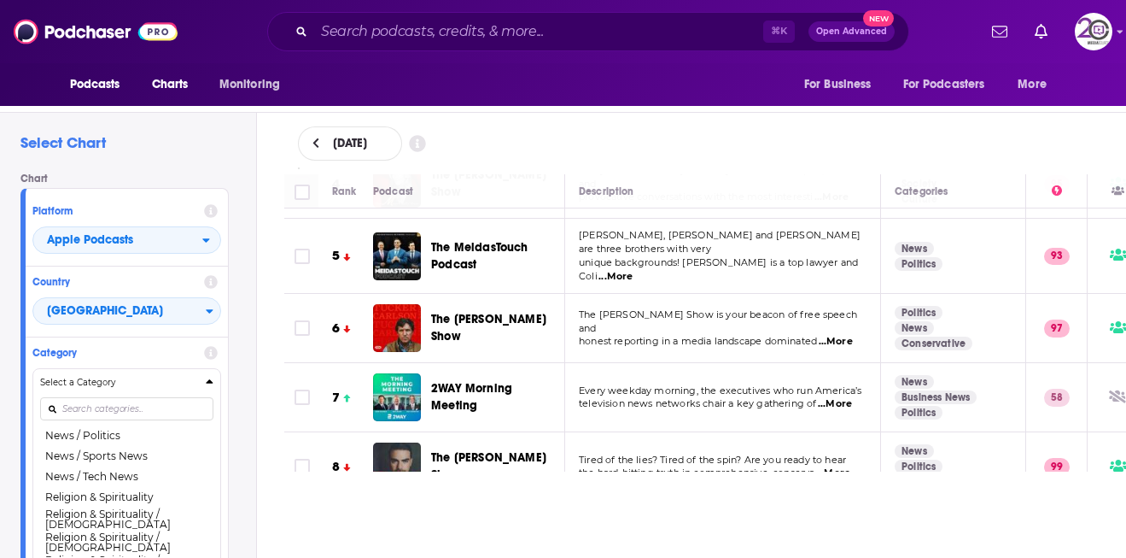
scroll to position [271, 0]
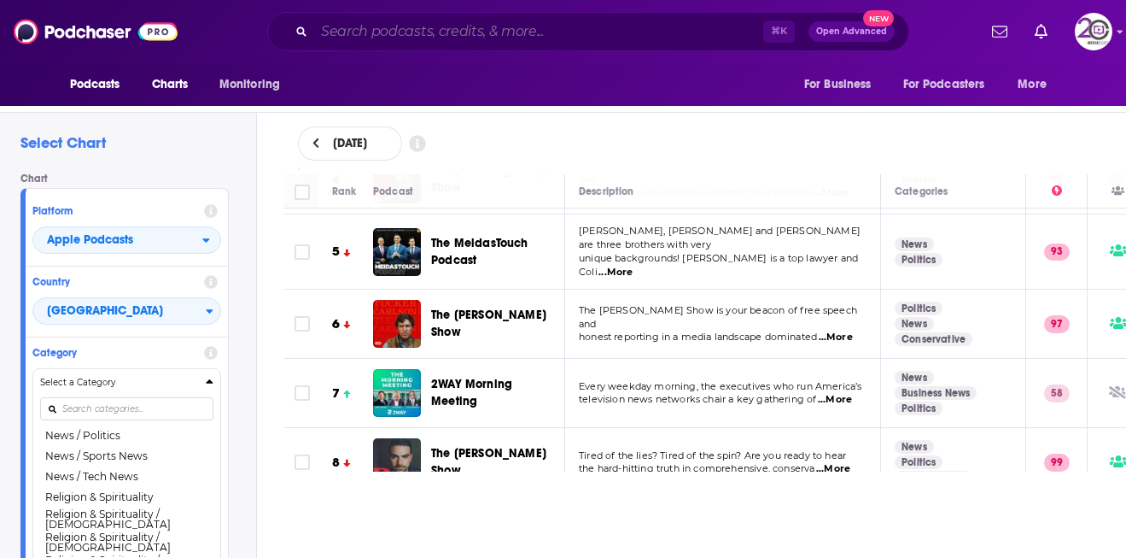
click at [661, 32] on input "Search podcasts, credits, & more..." at bounding box center [538, 31] width 449 height 27
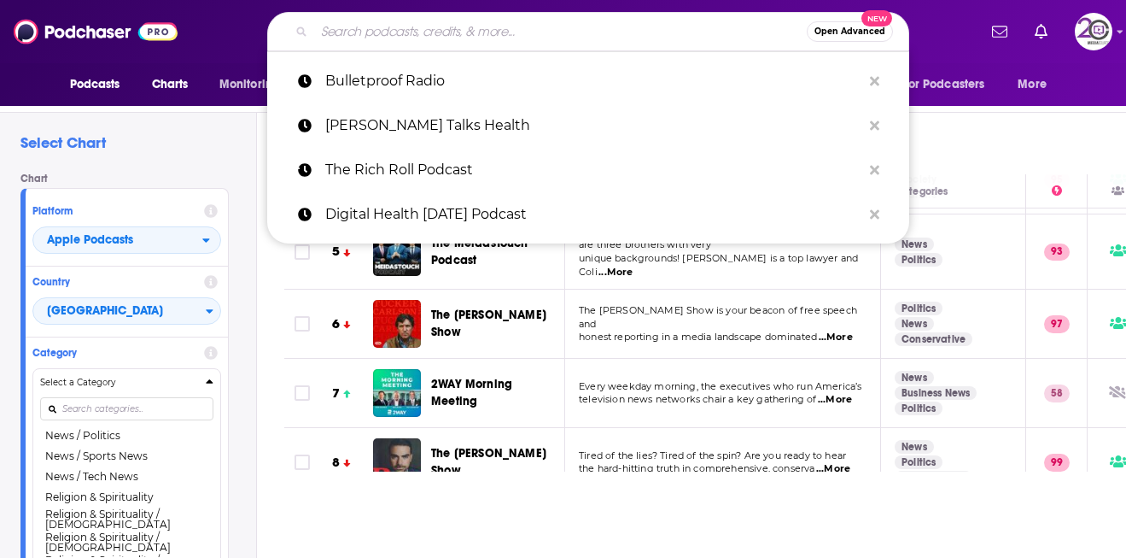
paste input "The Dr. Hyman Show"
type input "The Dr. Hyman Show"
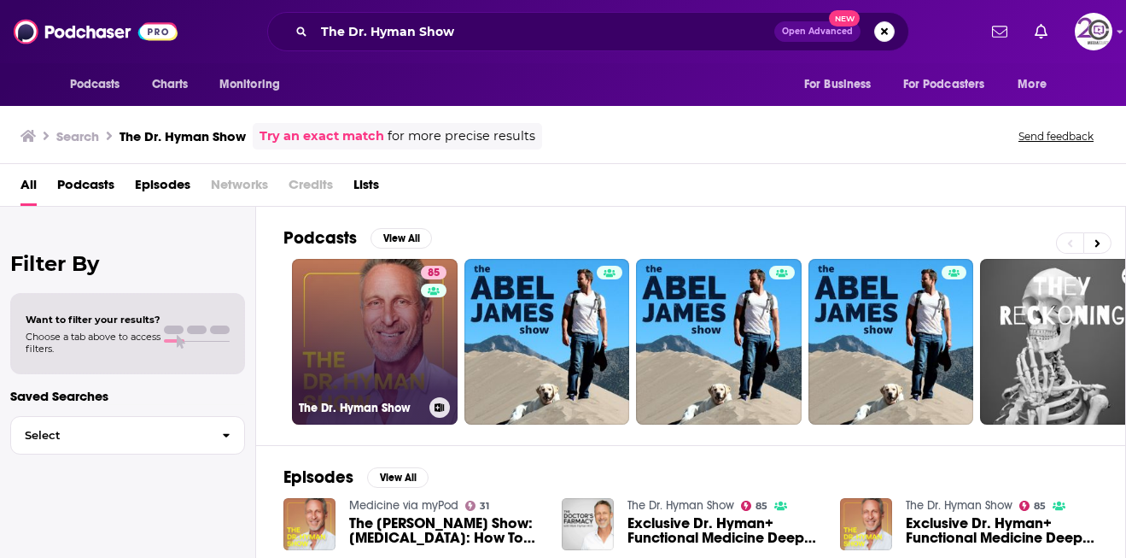
click at [394, 336] on link "85 The [PERSON_NAME] Show" at bounding box center [375, 342] width 166 height 166
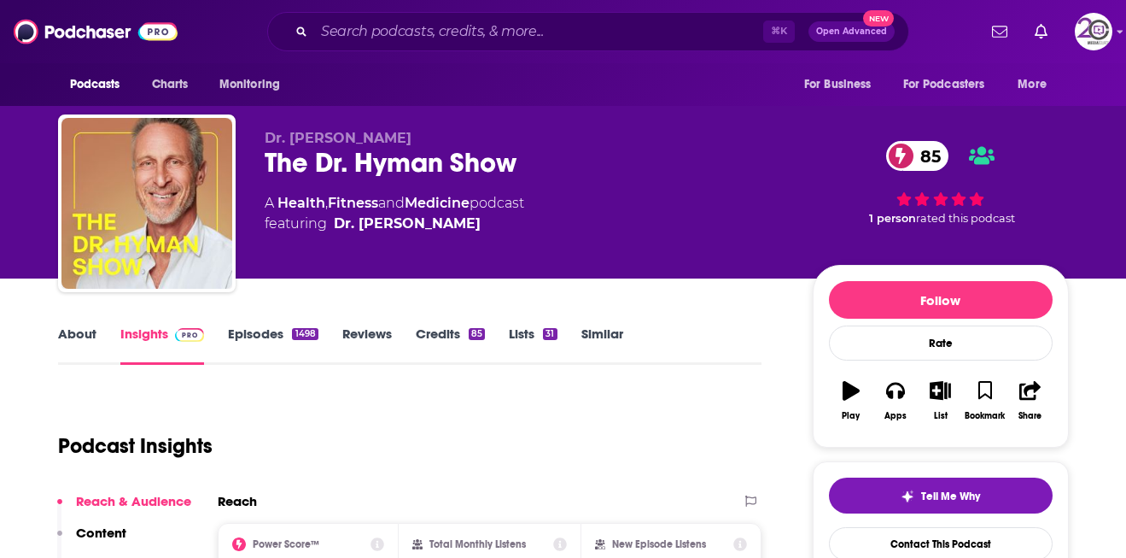
click at [78, 335] on link "About" at bounding box center [77, 344] width 38 height 39
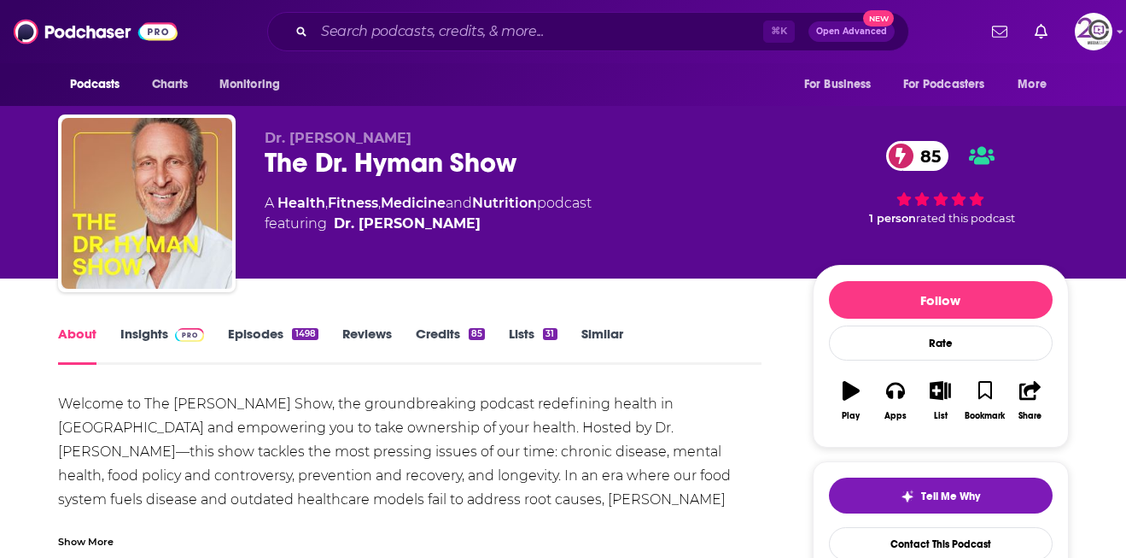
scroll to position [116, 0]
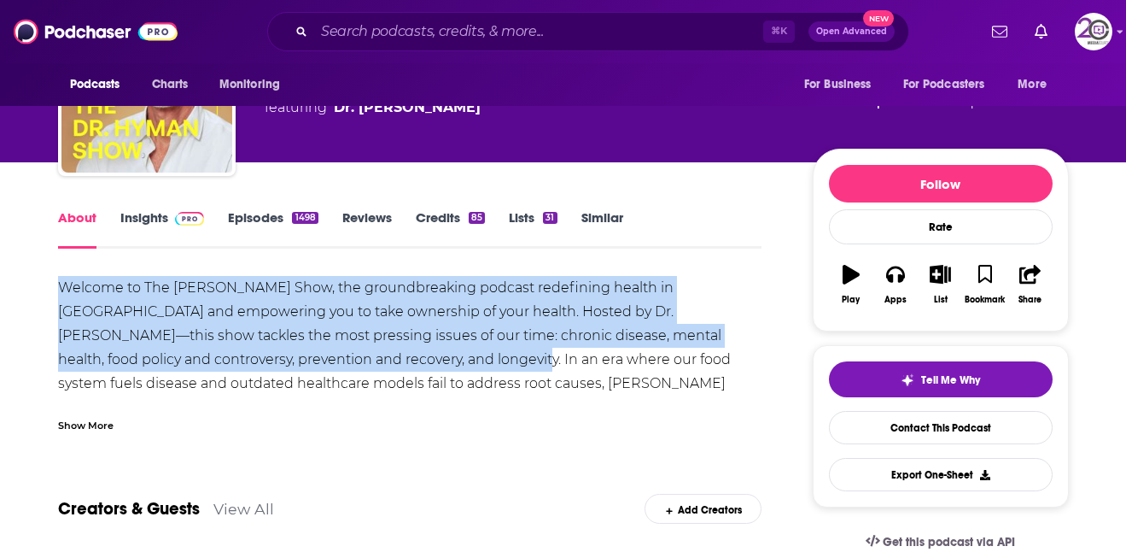
drag, startPoint x: 61, startPoint y: 295, endPoint x: 344, endPoint y: 350, distance: 288.7
click at [344, 350] on div "Welcome to The [PERSON_NAME] Show, the groundbreaking podcast redefining health…" at bounding box center [410, 443] width 704 height 335
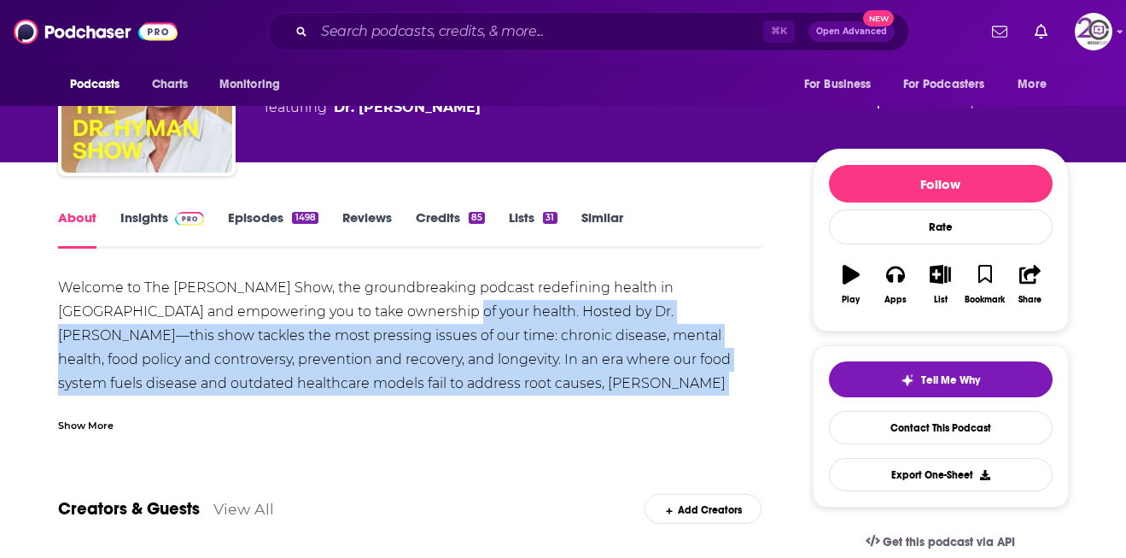
drag, startPoint x: 392, startPoint y: 307, endPoint x: 395, endPoint y: 404, distance: 96.5
click at [395, 404] on div "Welcome to The [PERSON_NAME] Show, the groundbreaking podcast redefining health…" at bounding box center [410, 354] width 704 height 156
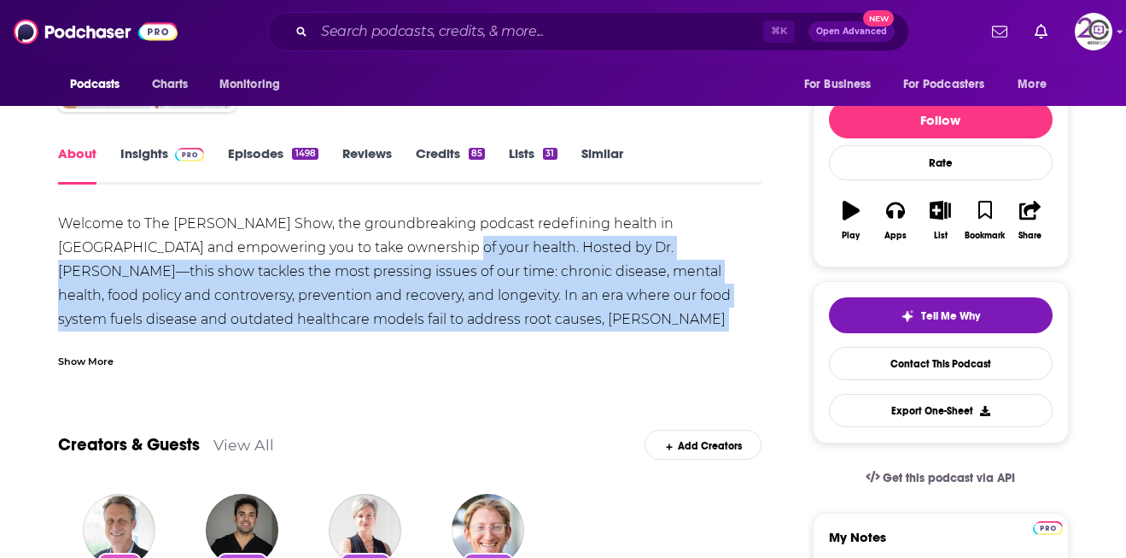
scroll to position [181, 0]
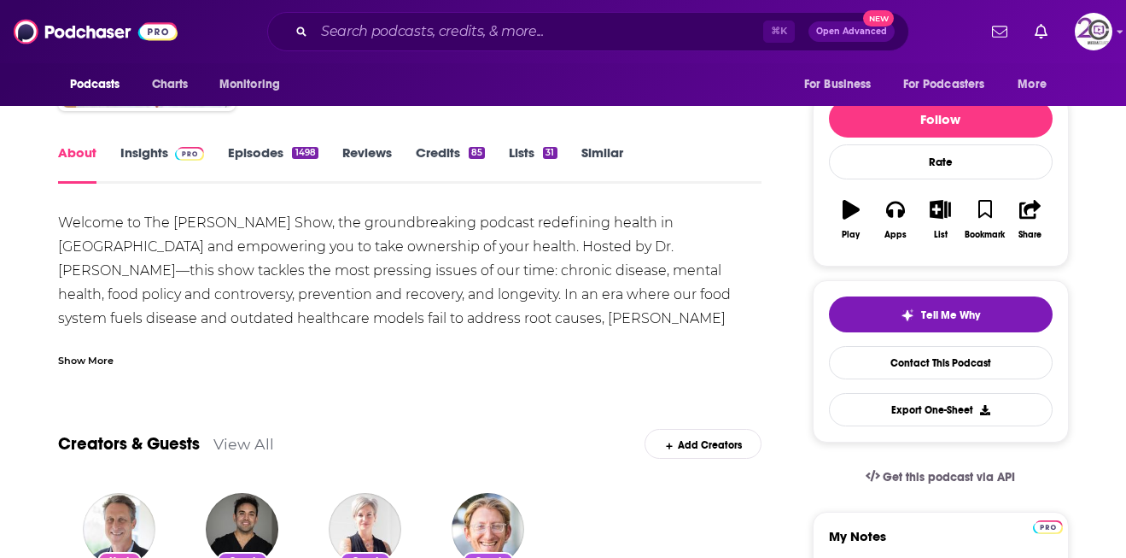
click at [94, 365] on div "Show More" at bounding box center [86, 359] width 56 height 16
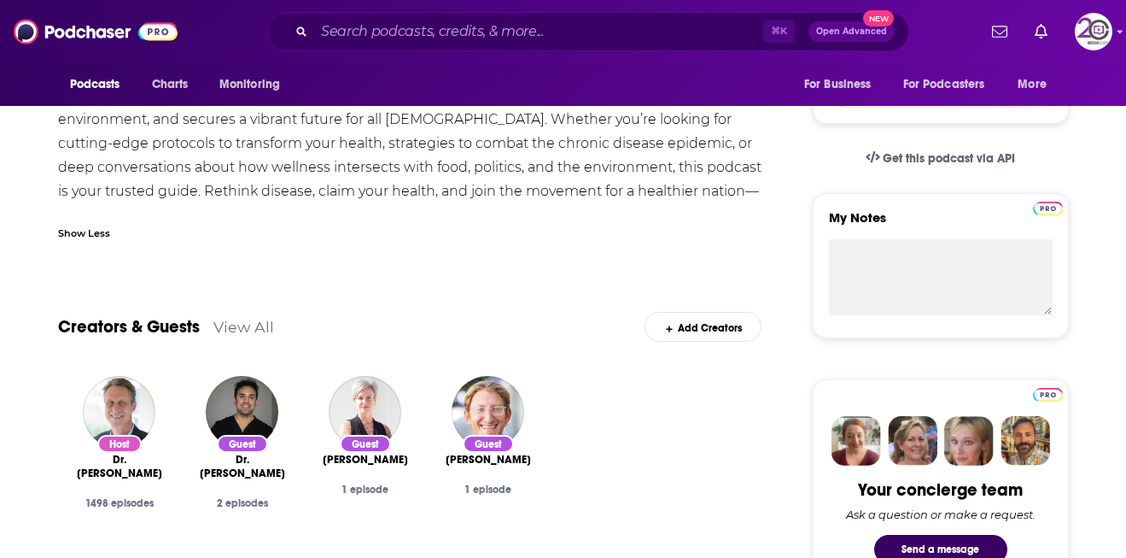
scroll to position [500, 0]
